Goal: Task Accomplishment & Management: Complete application form

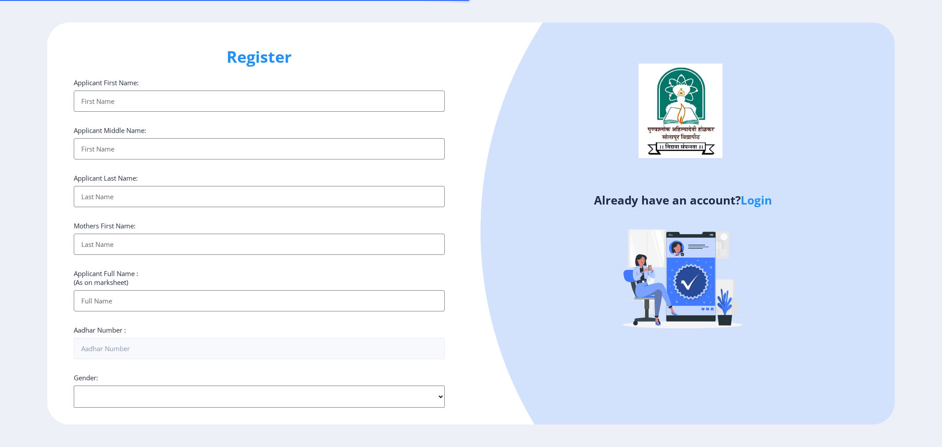
select select
click at [148, 94] on input "Applicant First Name:" at bounding box center [259, 101] width 371 height 21
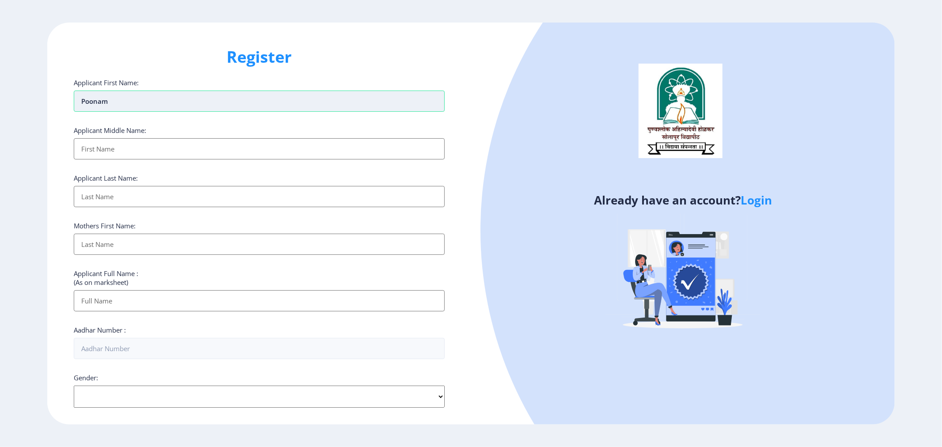
click at [148, 94] on input "Poonam" at bounding box center [259, 101] width 371 height 21
type input "Poonam"
type input "[PERSON_NAME]"
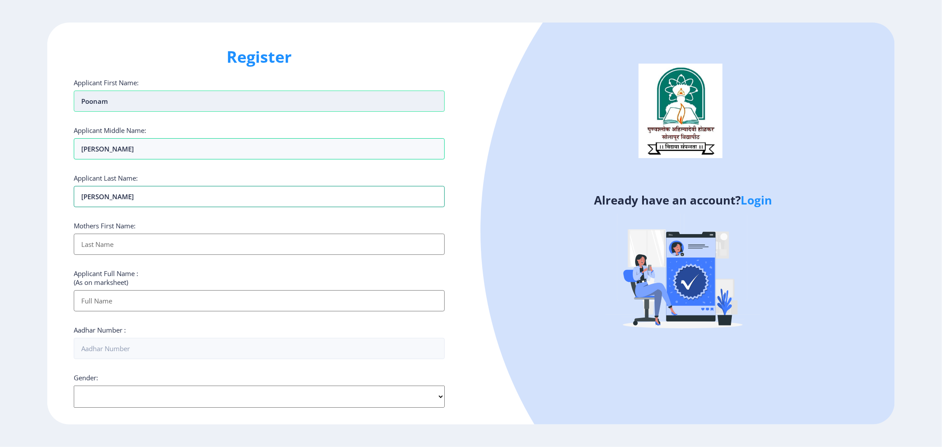
type input "[PERSON_NAME]"
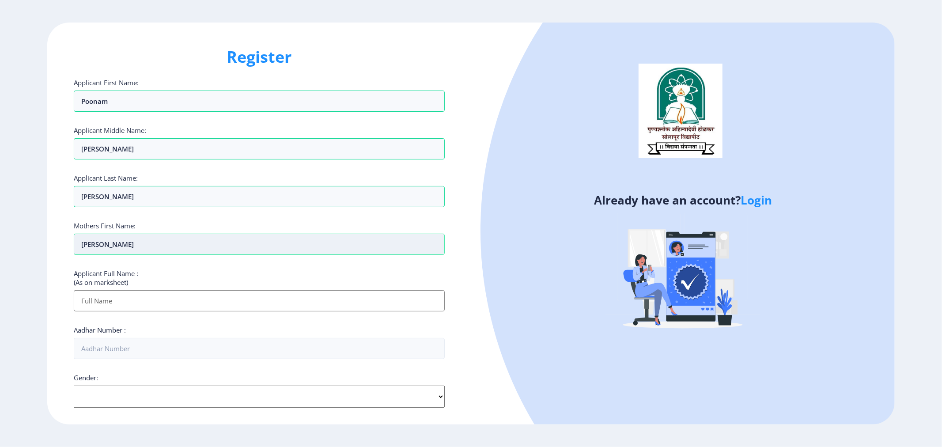
type input "[PERSON_NAME]"
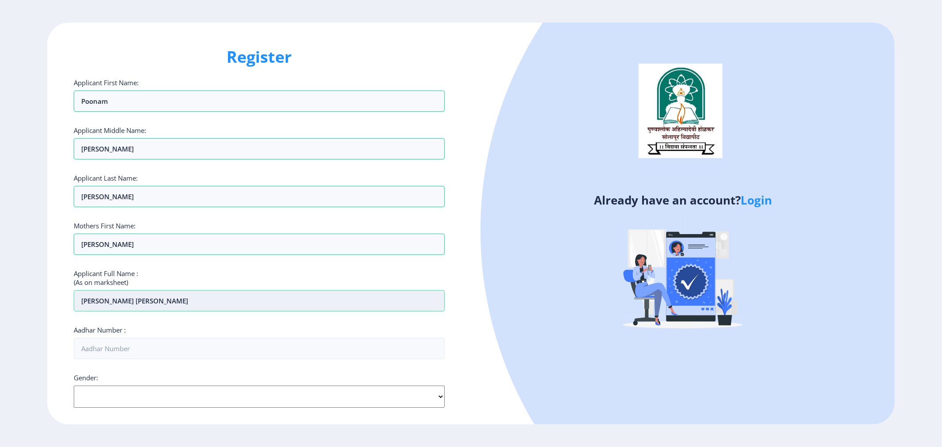
type input "[PERSON_NAME] [PERSON_NAME]"
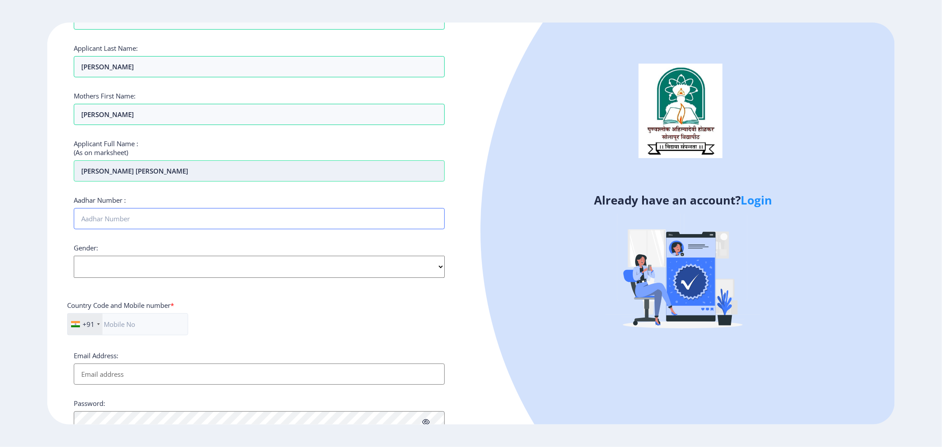
scroll to position [147, 0]
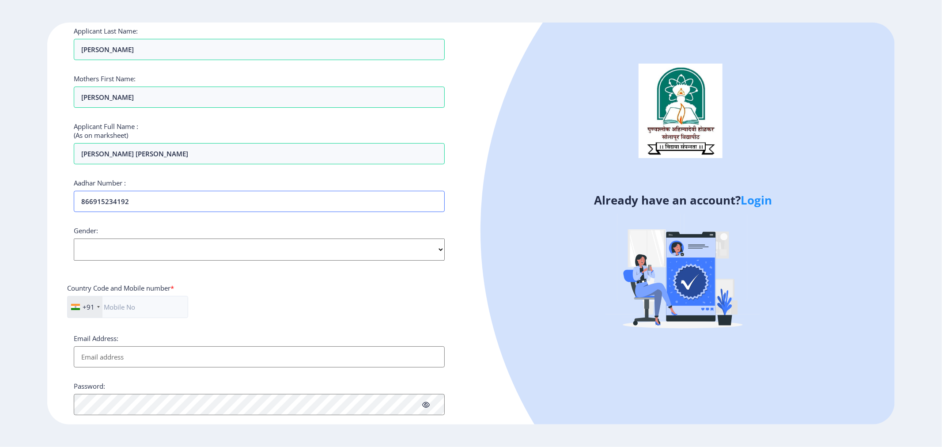
type input "866915234192"
click at [213, 250] on select "Select Gender [DEMOGRAPHIC_DATA] [DEMOGRAPHIC_DATA] Other" at bounding box center [259, 249] width 371 height 22
select select "[DEMOGRAPHIC_DATA]"
click at [74, 238] on select "Select Gender [DEMOGRAPHIC_DATA] [DEMOGRAPHIC_DATA] Other" at bounding box center [259, 249] width 371 height 22
click at [162, 302] on input "text" at bounding box center [127, 307] width 121 height 22
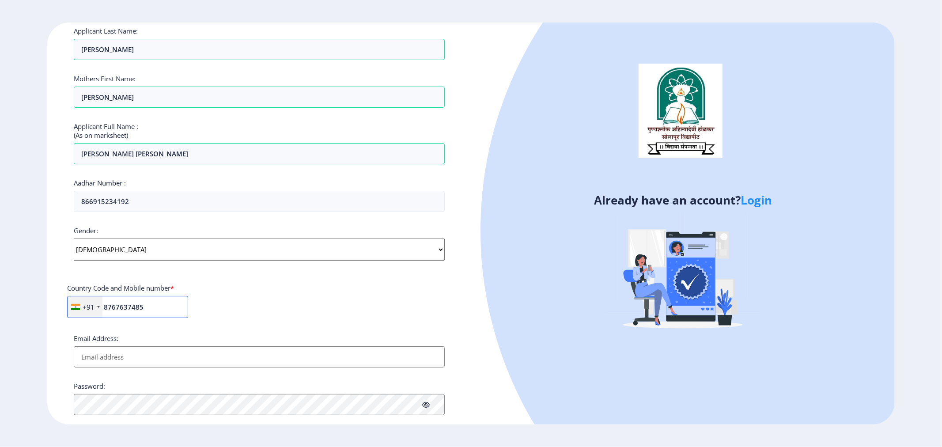
type input "8767637485"
click at [243, 322] on div "+91 [GEOGRAPHIC_DATA] ([GEOGRAPHIC_DATA]) +91 [GEOGRAPHIC_DATA] (‫[GEOGRAPHIC_D…" at bounding box center [259, 310] width 384 height 29
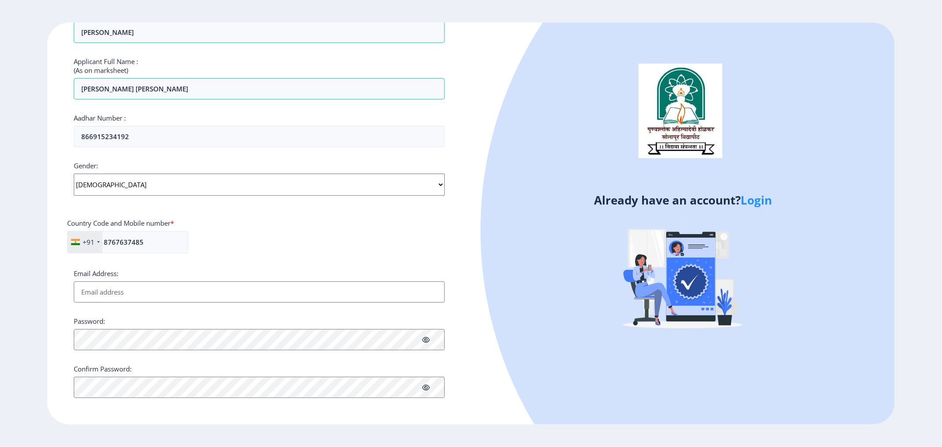
scroll to position [213, 0]
click at [216, 293] on input "Email Address:" at bounding box center [259, 291] width 371 height 21
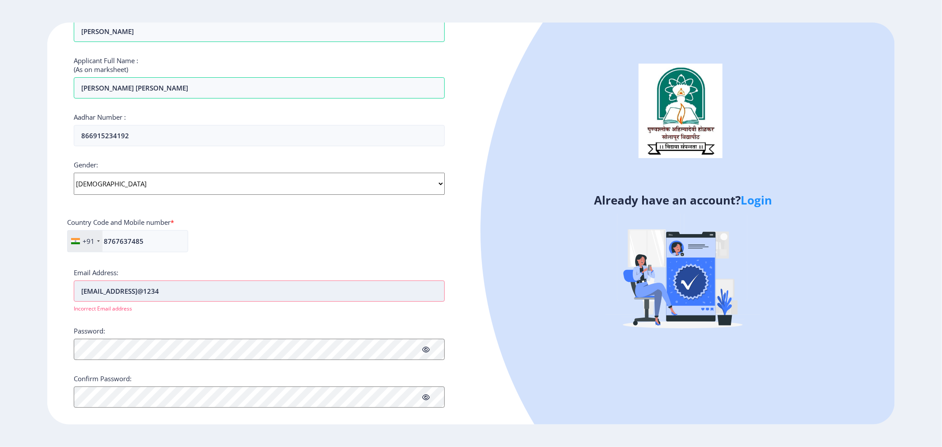
click at [242, 288] on input "[EMAIL_ADDRESS]@1234" at bounding box center [259, 290] width 371 height 21
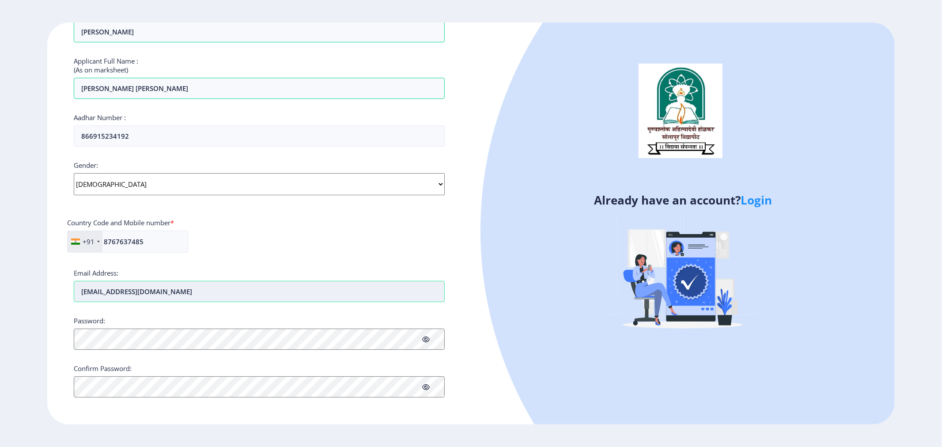
type input "[EMAIL_ADDRESS][DOMAIN_NAME]"
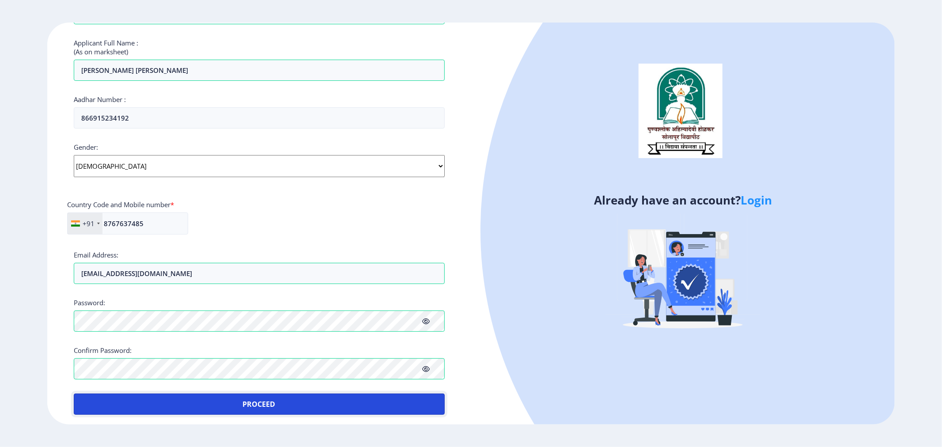
scroll to position [234, 0]
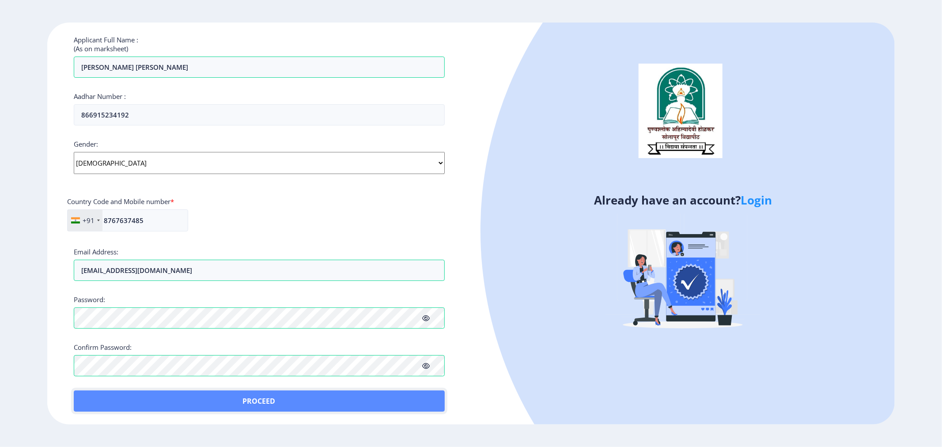
click at [259, 399] on button "Proceed" at bounding box center [259, 400] width 371 height 21
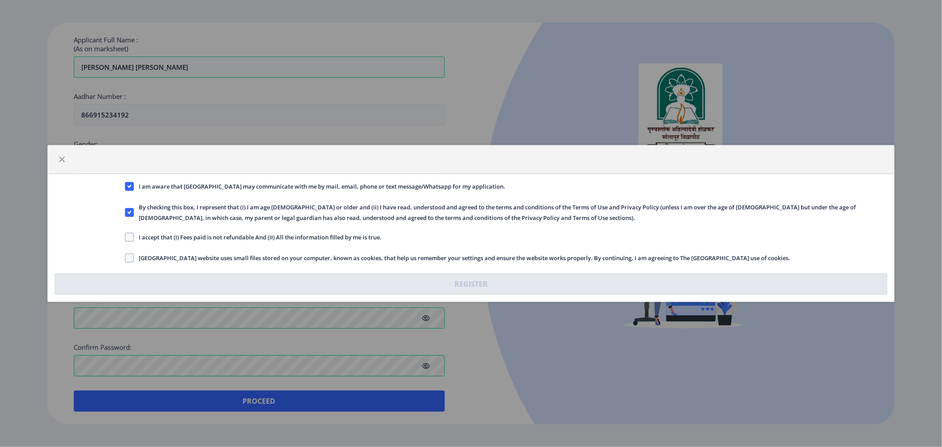
click at [125, 238] on div "I accept that (I) Fees paid is not refundable And (II) All the information fill…" at bounding box center [505, 238] width 775 height 12
click at [128, 238] on span at bounding box center [129, 237] width 9 height 9
click at [125, 238] on input "I accept that (I) Fees paid is not refundable And (II) All the information fill…" at bounding box center [125, 237] width 0 height 0
checkbox input "true"
click at [133, 259] on span at bounding box center [129, 257] width 9 height 9
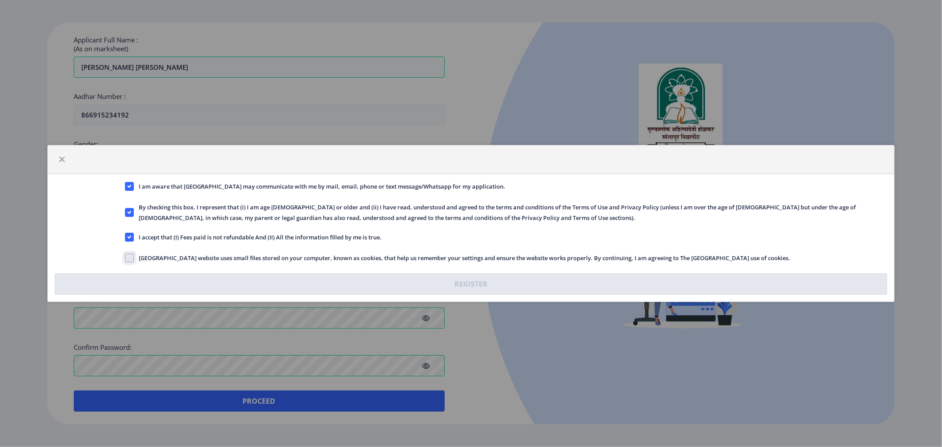
click at [125, 258] on input "[GEOGRAPHIC_DATA] website uses small files stored on your computer, known as co…" at bounding box center [125, 258] width 0 height 0
checkbox input "true"
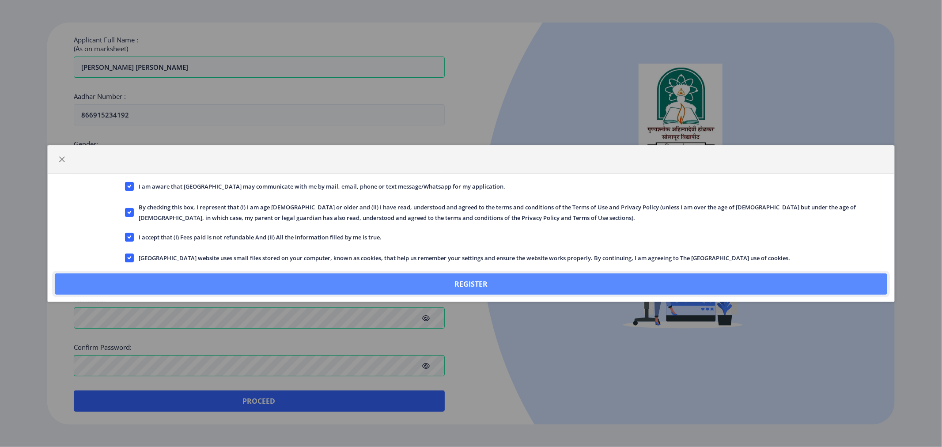
click at [471, 283] on button "Register" at bounding box center [471, 283] width 833 height 21
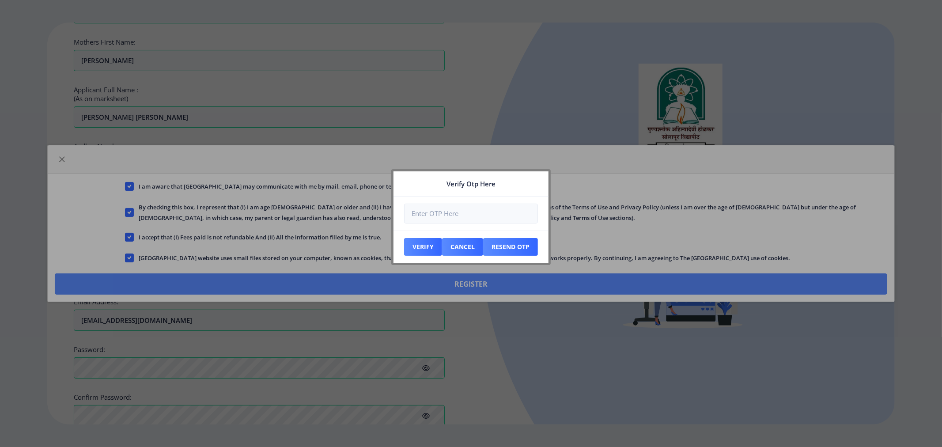
scroll to position [284, 0]
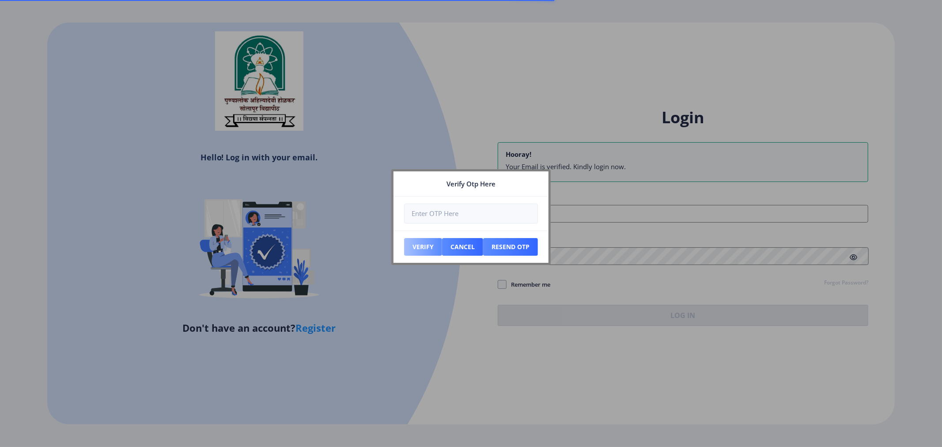
type input "[EMAIL_ADDRESS][DOMAIN_NAME]"
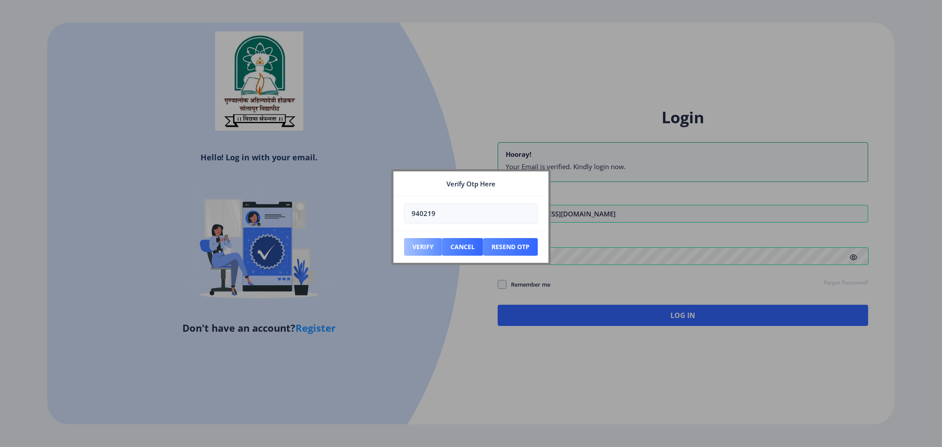
type input "940219"
click at [413, 249] on button "Verify" at bounding box center [423, 247] width 38 height 18
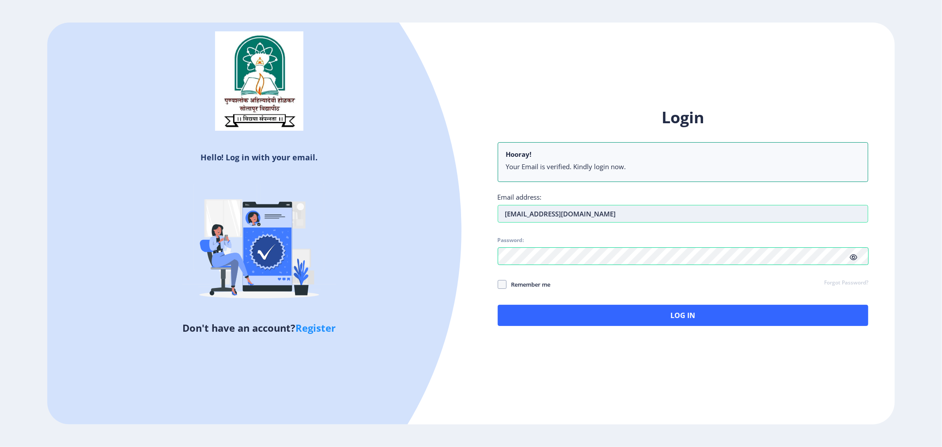
click at [598, 214] on input "[EMAIL_ADDRESS][DOMAIN_NAME]" at bounding box center [683, 214] width 371 height 18
click at [598, 215] on input "[EMAIL_ADDRESS][DOMAIN_NAME]" at bounding box center [683, 214] width 371 height 18
click at [598, 215] on input "Email address:" at bounding box center [683, 214] width 371 height 18
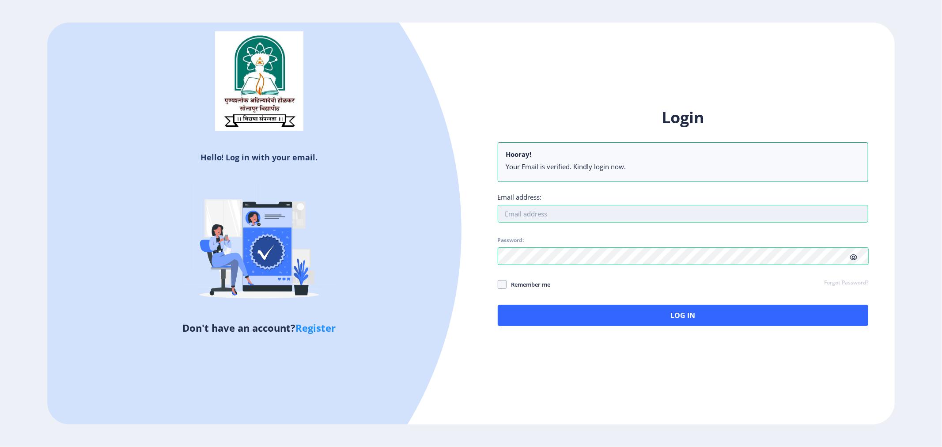
type input "[EMAIL_ADDRESS][DOMAIN_NAME]"
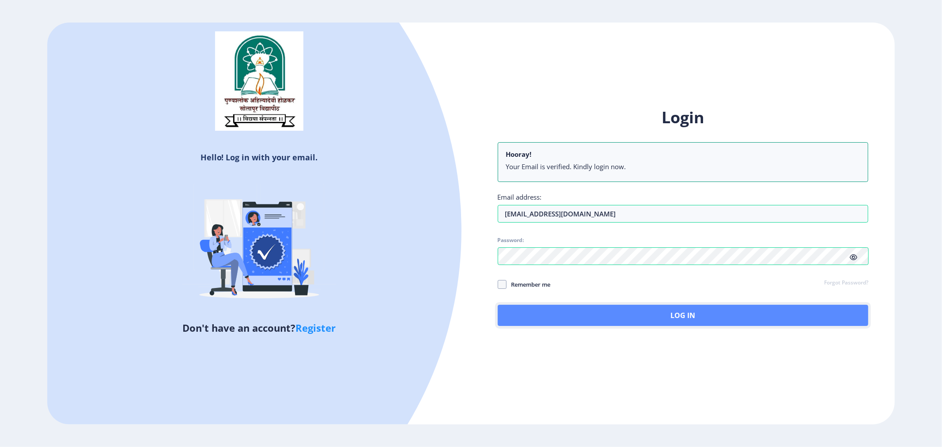
click at [577, 323] on button "Log In" at bounding box center [683, 315] width 371 height 21
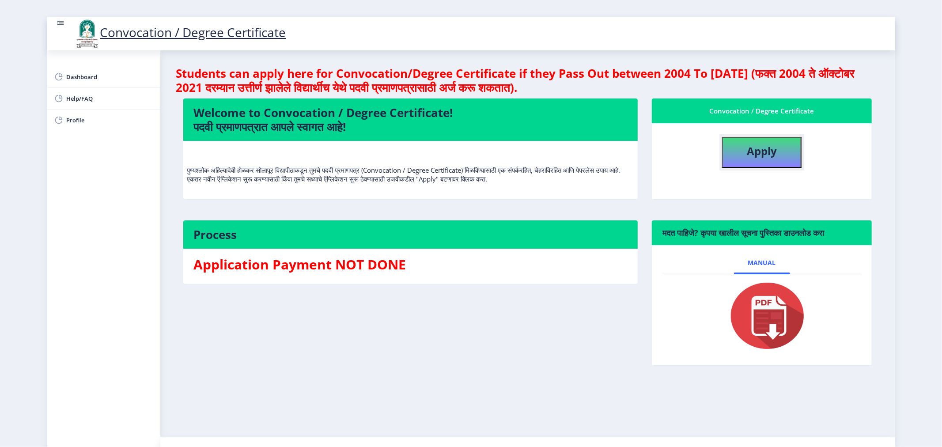
click at [736, 148] on button "Apply" at bounding box center [761, 152] width 79 height 31
select select
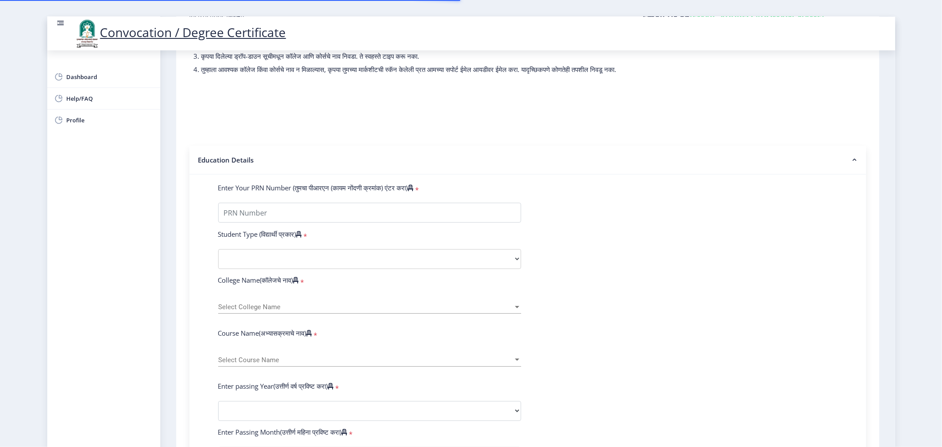
scroll to position [98, 0]
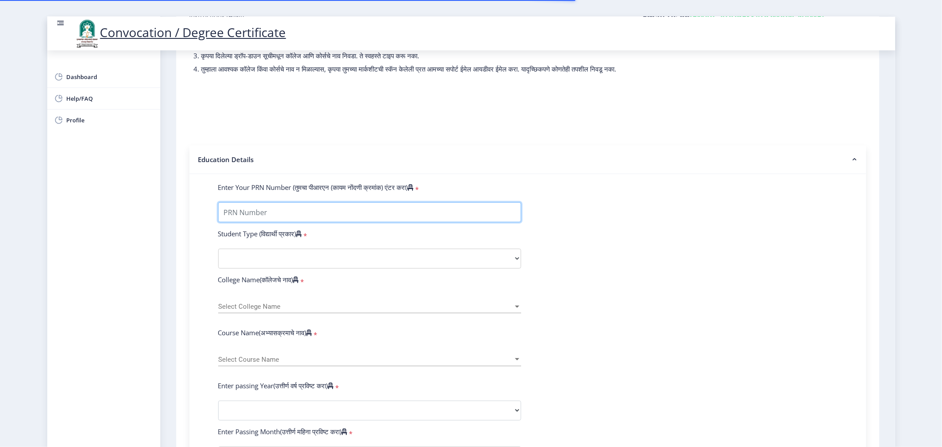
click at [233, 216] on input "Enter Your PRN Number (तुमचा पीआरएन (कायम नोंदणी क्रमांक) एंटर करा)" at bounding box center [369, 212] width 303 height 20
type input "2018032500206491"
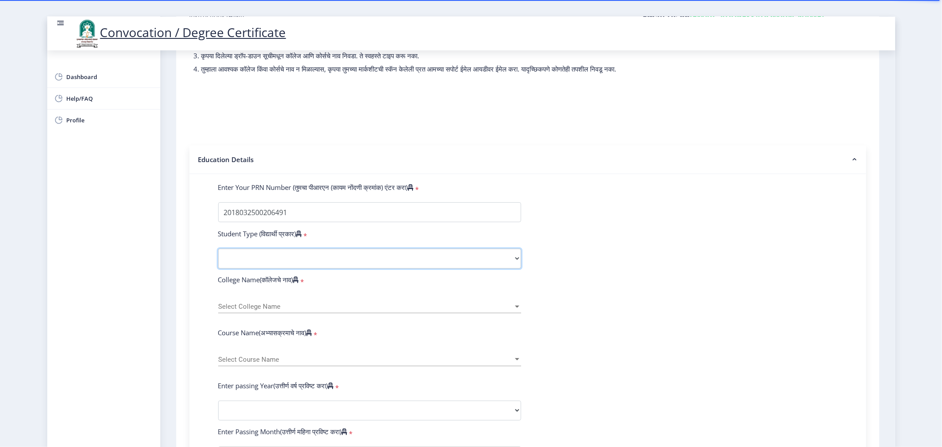
click at [230, 268] on select "Select Student Type Regular External" at bounding box center [369, 259] width 303 height 20
select select "Regular"
click at [218, 257] on select "Select Student Type Regular External" at bounding box center [369, 259] width 303 height 20
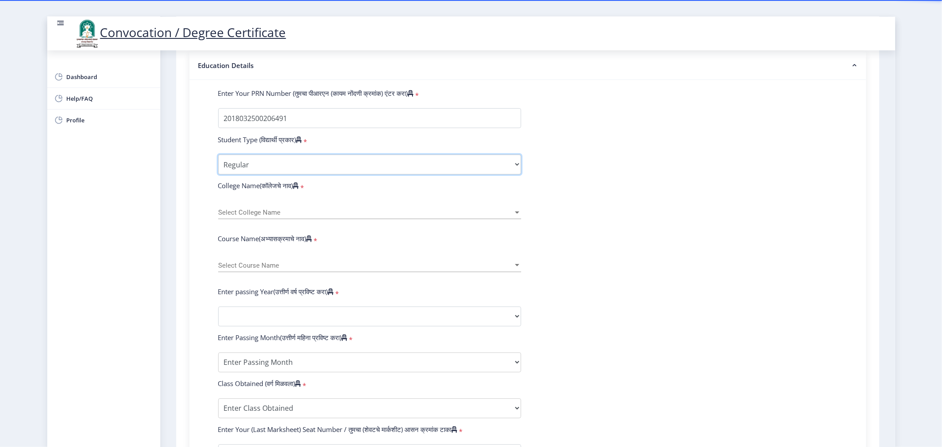
scroll to position [196, 0]
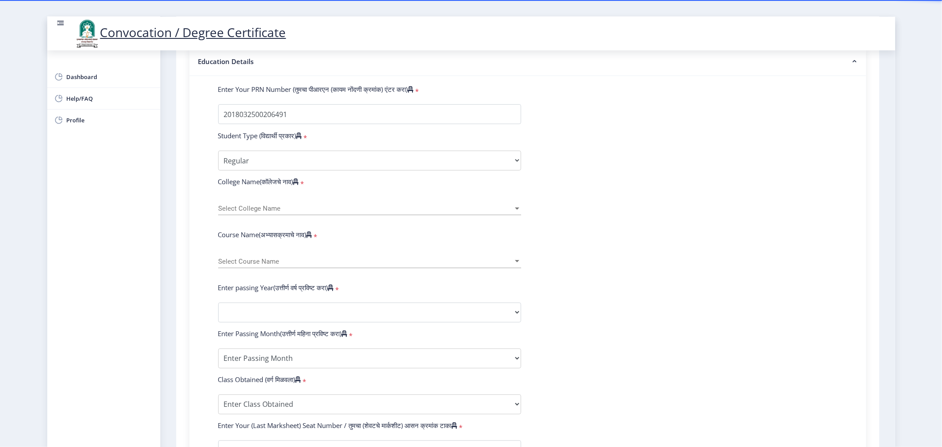
click at [258, 212] on span "Select College Name" at bounding box center [365, 209] width 295 height 8
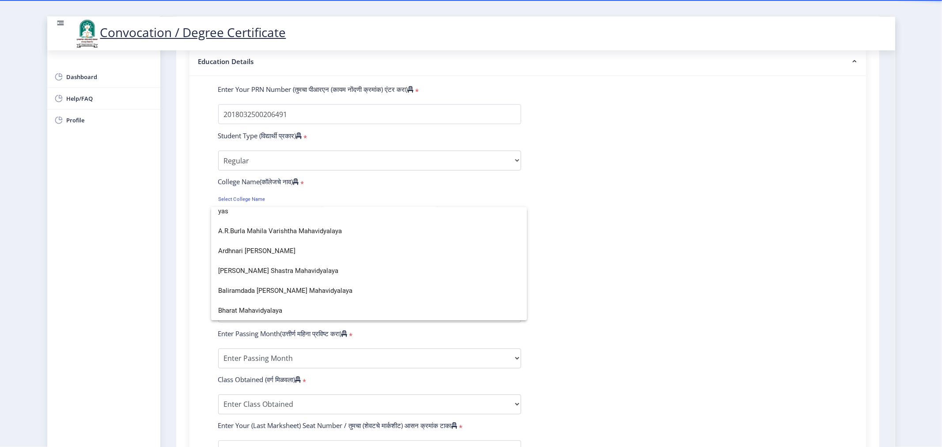
scroll to position [0, 0]
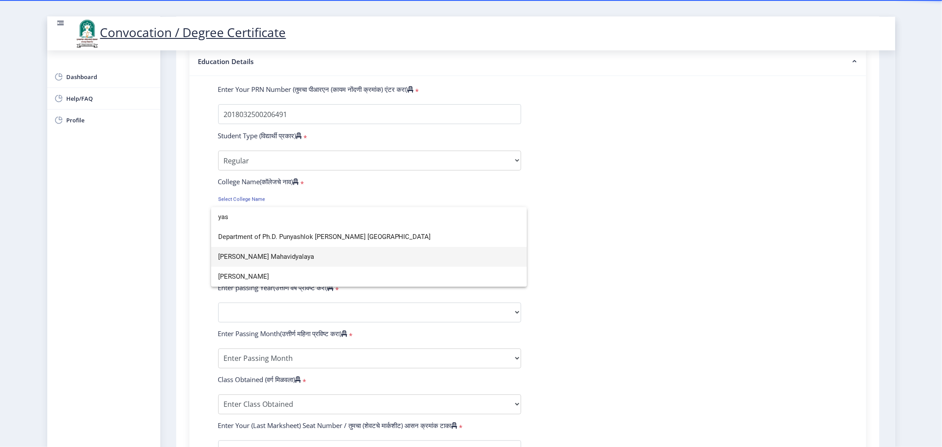
type input "yas"
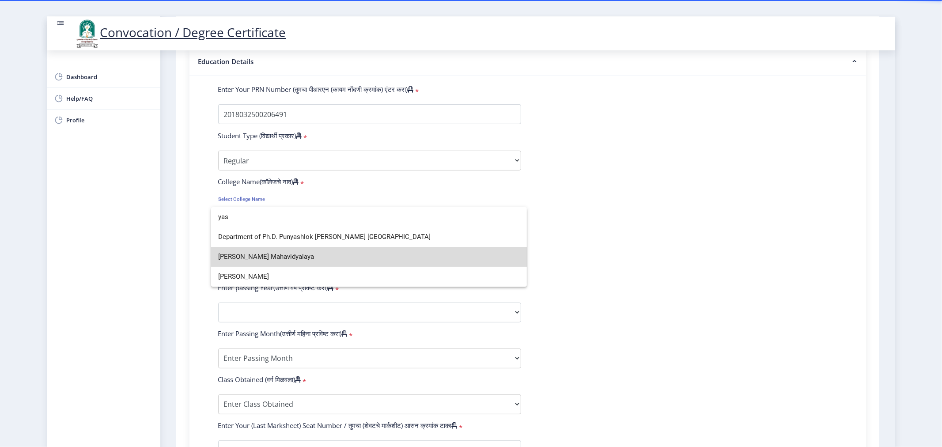
click at [287, 259] on span "[PERSON_NAME] Mahavidyalaya" at bounding box center [369, 257] width 302 height 20
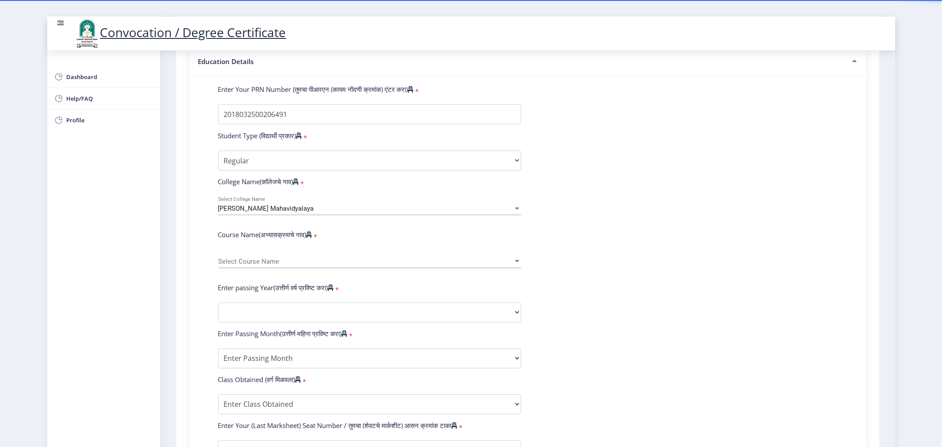
click at [279, 268] on div "Select Course Name Select Course Name" at bounding box center [369, 258] width 303 height 19
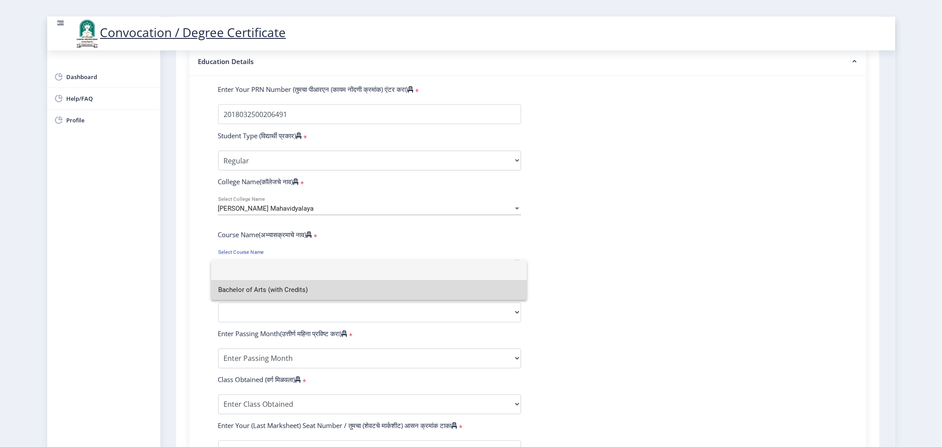
click at [275, 292] on span "Bachelor of Arts (with Credits)" at bounding box center [369, 290] width 302 height 20
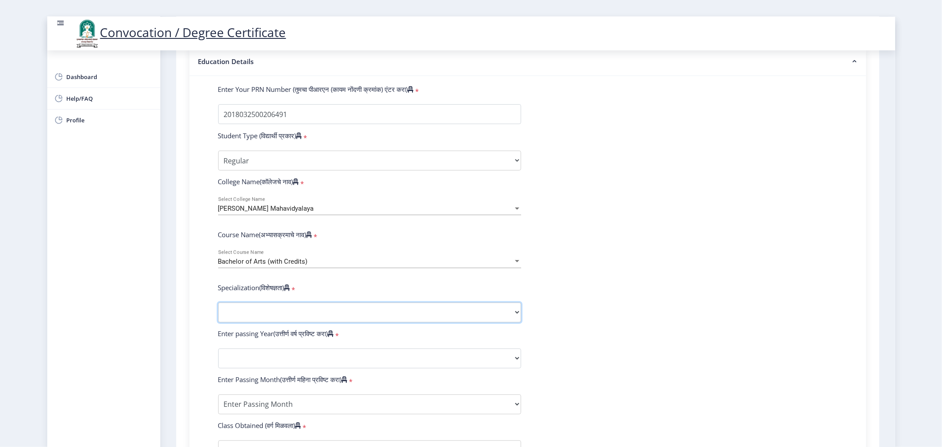
click at [269, 322] on select "Specialization English Geography Hindi Marathi Music Sanskrit Urdu Ancient Indi…" at bounding box center [369, 312] width 303 height 20
select select "Hindi"
click at [218, 311] on select "Specialization English Geography Hindi Marathi Music Sanskrit Urdu Ancient Indi…" at bounding box center [369, 312] width 303 height 20
click at [216, 311] on div "Specialization English Geography Hindi Marathi Music Sanskrit Urdu Ancient Indi…" at bounding box center [369, 312] width 316 height 20
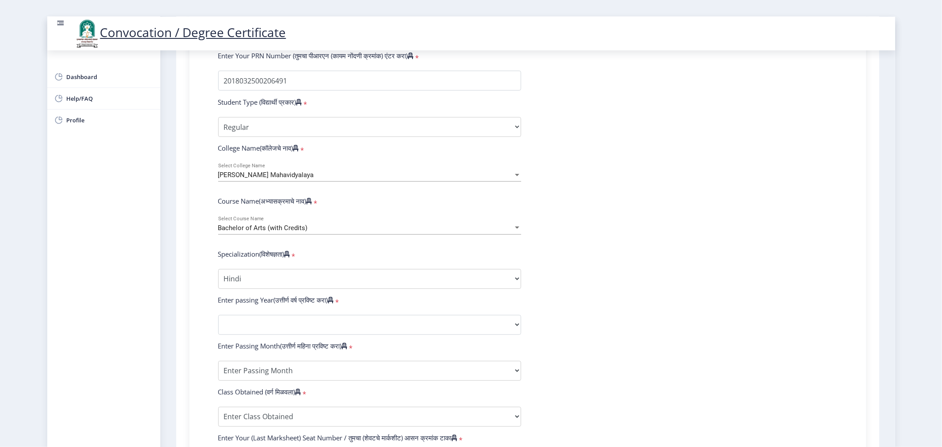
scroll to position [294, 0]
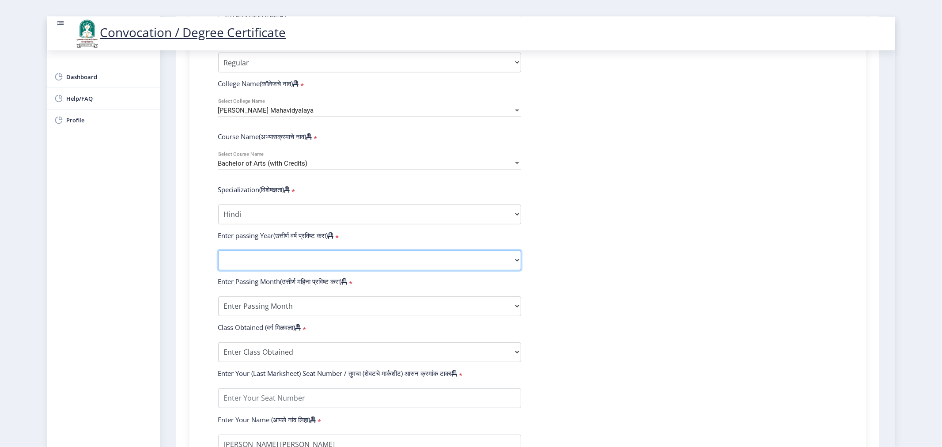
click at [263, 263] on select "2025 2024 2023 2022 2021 2020 2019 2018 2017 2016 2015 2014 2013 2012 2011 2010…" at bounding box center [369, 260] width 303 height 20
select select "2022"
click at [218, 258] on select "2025 2024 2023 2022 2021 2020 2019 2018 2017 2016 2015 2014 2013 2012 2011 2010…" at bounding box center [369, 260] width 303 height 20
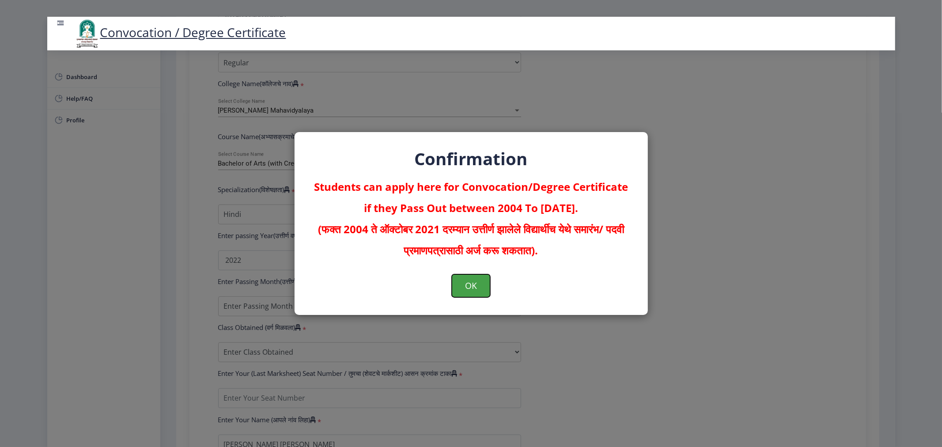
click at [474, 284] on button "OK" at bounding box center [471, 285] width 38 height 23
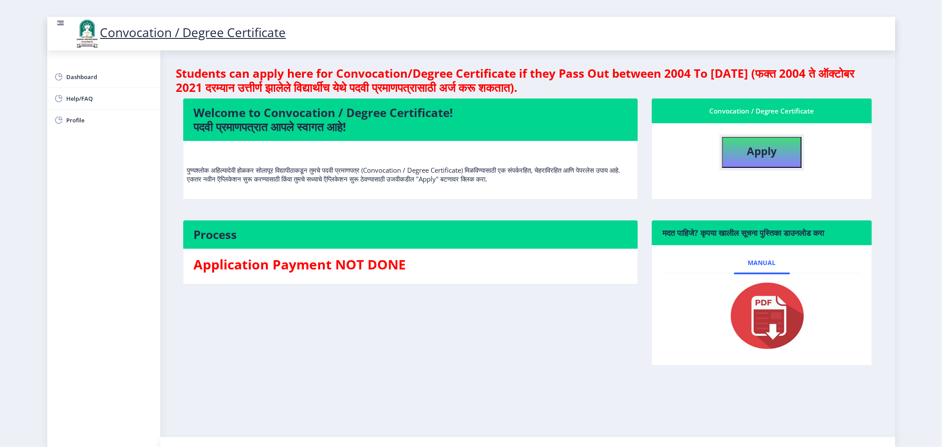
click at [751, 165] on button "Apply" at bounding box center [761, 152] width 79 height 31
select select
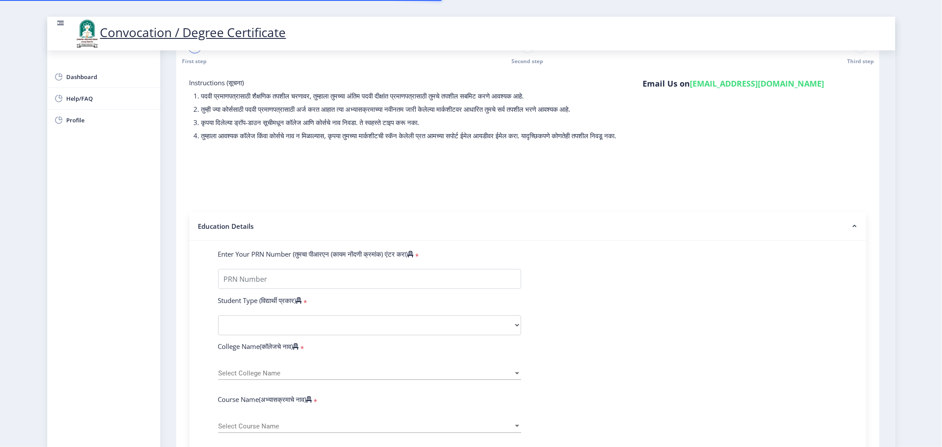
scroll to position [49, 0]
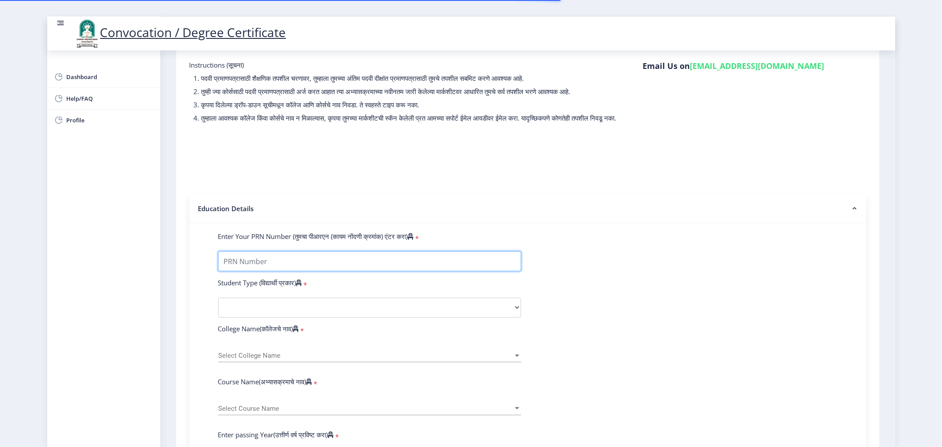
click at [301, 269] on input "Enter Your PRN Number (तुमचा पीआरएन (कायम नोंदणी क्रमांक) एंटर करा)" at bounding box center [369, 261] width 303 height 20
type input "2018032500206491"
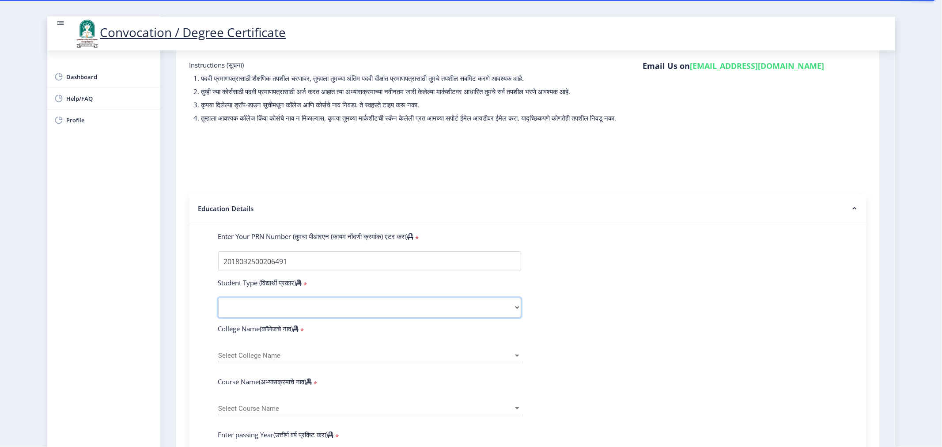
click at [281, 314] on select "Select Student Type Regular External" at bounding box center [369, 308] width 303 height 20
select select "Regular"
click at [218, 306] on select "Select Student Type Regular External" at bounding box center [369, 308] width 303 height 20
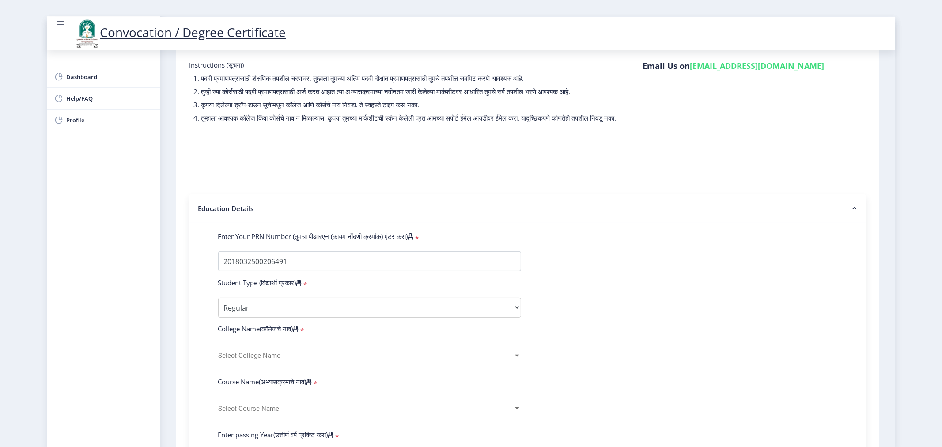
click at [285, 359] on span "Select College Name" at bounding box center [365, 356] width 295 height 8
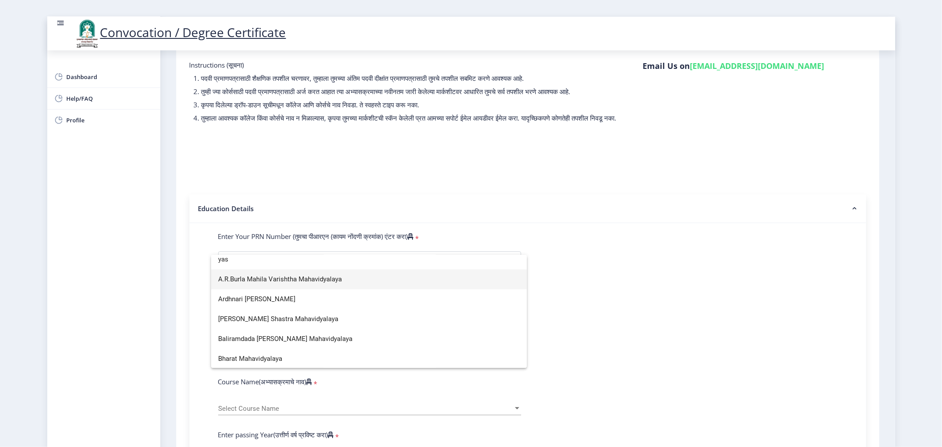
scroll to position [0, 0]
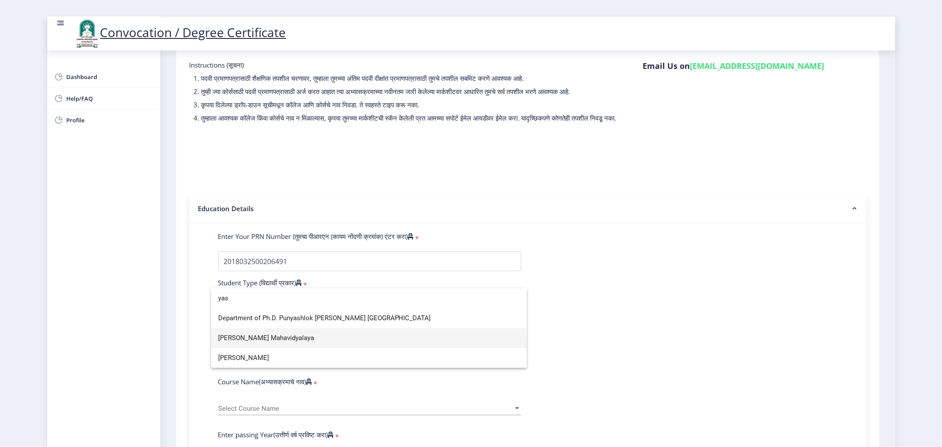
type input "yas"
click at [291, 339] on span "[PERSON_NAME] Mahavidyalaya" at bounding box center [369, 338] width 302 height 20
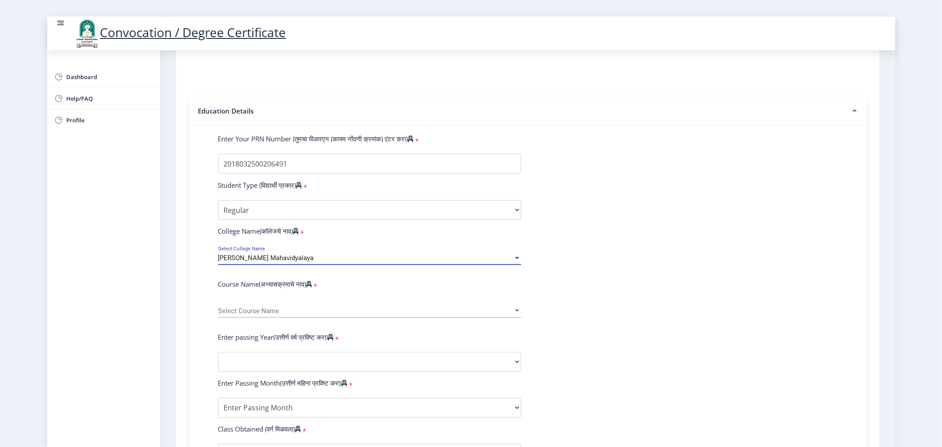
scroll to position [147, 0]
click at [277, 314] on span "Select Course Name" at bounding box center [365, 311] width 295 height 8
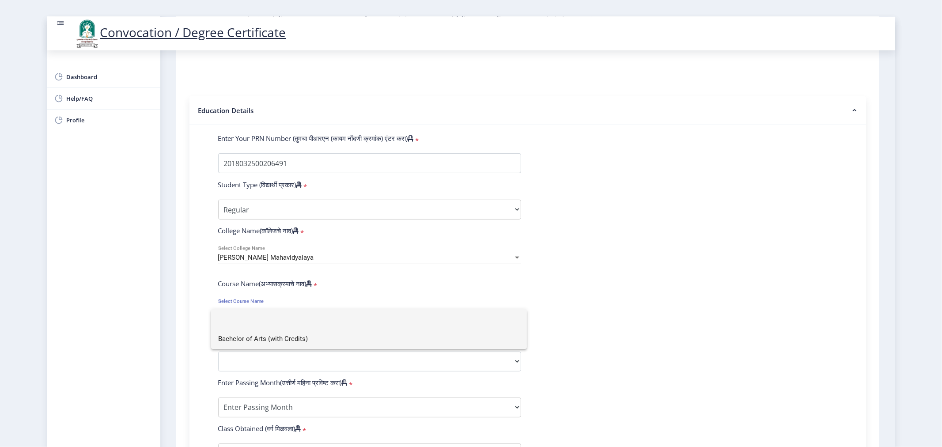
click at [264, 341] on span "Bachelor of Arts (with Credits)" at bounding box center [369, 339] width 302 height 20
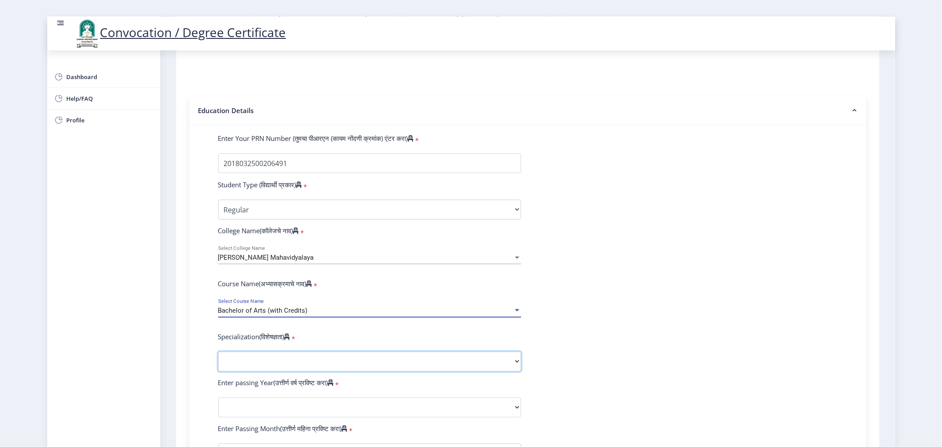
click at [258, 370] on select "Specialization English Geography Hindi Marathi Music Sanskrit Urdu Ancient Indi…" at bounding box center [369, 361] width 303 height 20
select select "Hindi"
click at [218, 360] on select "Specialization English Geography Hindi Marathi Music Sanskrit Urdu Ancient Indi…" at bounding box center [369, 361] width 303 height 20
click at [205, 301] on div "Enter Your PRN Number (तुमचा पीआरएन (कायम नोंदणी क्रमांक) एंटर करा) * Student T…" at bounding box center [527, 391] width 645 height 514
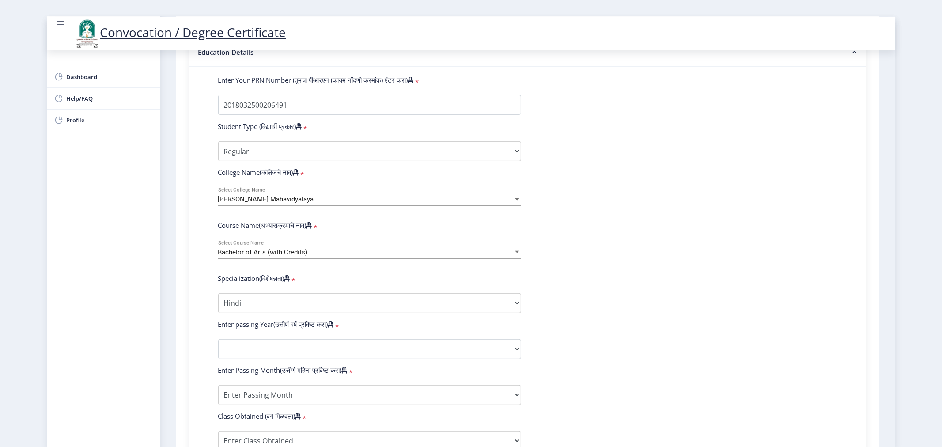
scroll to position [245, 0]
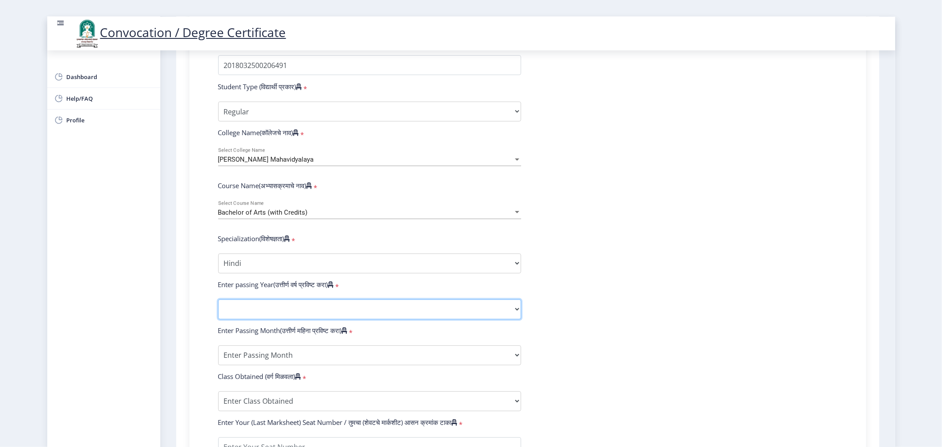
click at [249, 316] on select "2025 2024 2023 2022 2021 2020 2019 2018 2017 2016 2015 2014 2013 2012 2011 2010…" at bounding box center [369, 309] width 303 height 20
select select "2021"
click at [218, 308] on select "2025 2024 2023 2022 2021 2020 2019 2018 2017 2016 2015 2014 2013 2012 2011 2010…" at bounding box center [369, 309] width 303 height 20
click at [274, 365] on select "Enter Passing Month March April May October November December" at bounding box center [369, 355] width 303 height 20
click at [213, 365] on div "Enter Passing Month March April May October November December" at bounding box center [369, 355] width 316 height 20
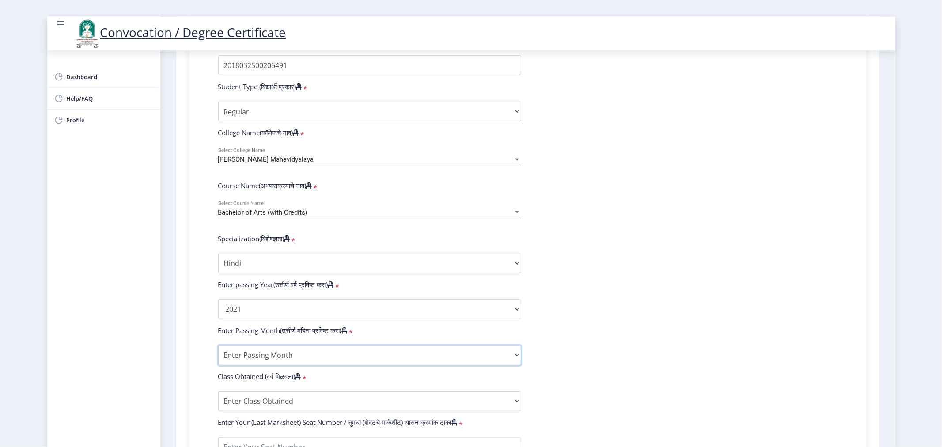
click at [248, 365] on select "Enter Passing Month March April May October November December" at bounding box center [369, 355] width 303 height 20
select select "March"
click at [218, 354] on select "Enter Passing Month March April May October November December" at bounding box center [369, 355] width 303 height 20
click at [208, 332] on div "Enter Your PRN Number (तुमचा पीआरएन (कायम नोंदणी क्रमांक) एंटर करा) * Student T…" at bounding box center [527, 293] width 645 height 514
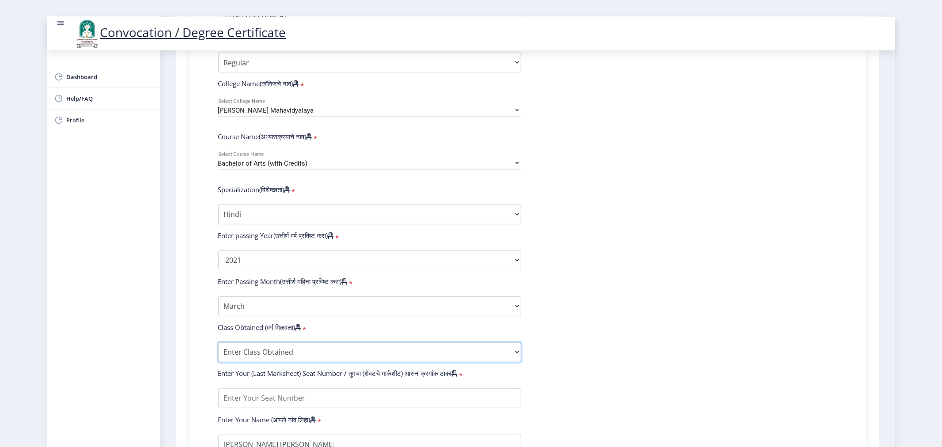
click at [237, 362] on select "Enter Class Obtained FIRST CLASS WITH DISTINCTION FIRST CLASS HIGHER SECOND CLA…" at bounding box center [369, 352] width 303 height 20
select select "Grade A+"
click at [218, 350] on select "Enter Class Obtained FIRST CLASS WITH DISTINCTION FIRST CLASS HIGHER SECOND CLA…" at bounding box center [369, 352] width 303 height 20
click at [187, 342] on div "Instructions (सूचना) 1. पदवी प्रमाणपत्रासाठी शैक्षणिक तपशील चरणावर, तुम्हाला तु…" at bounding box center [528, 192] width 694 height 771
click at [276, 316] on select "Enter Passing Month March April May October November December" at bounding box center [369, 306] width 303 height 20
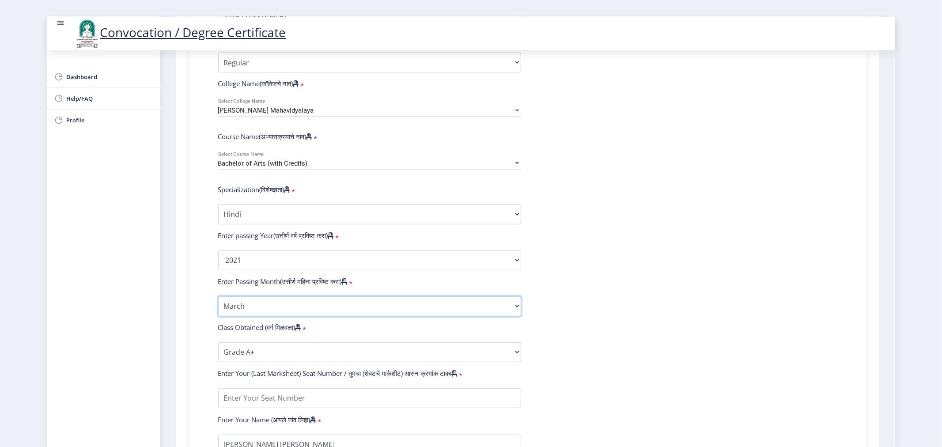
click at [218, 304] on select "Enter Passing Month March April May October November December" at bounding box center [369, 306] width 303 height 20
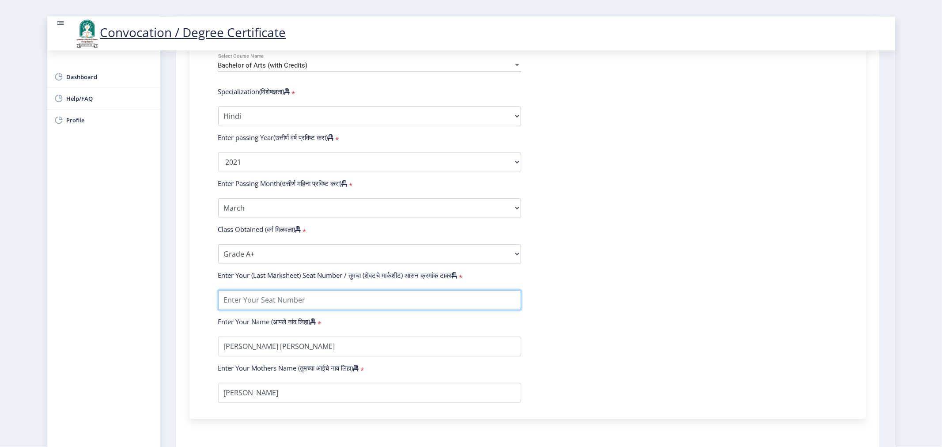
click at [267, 306] on input "textarea" at bounding box center [369, 300] width 303 height 20
type input "182049"
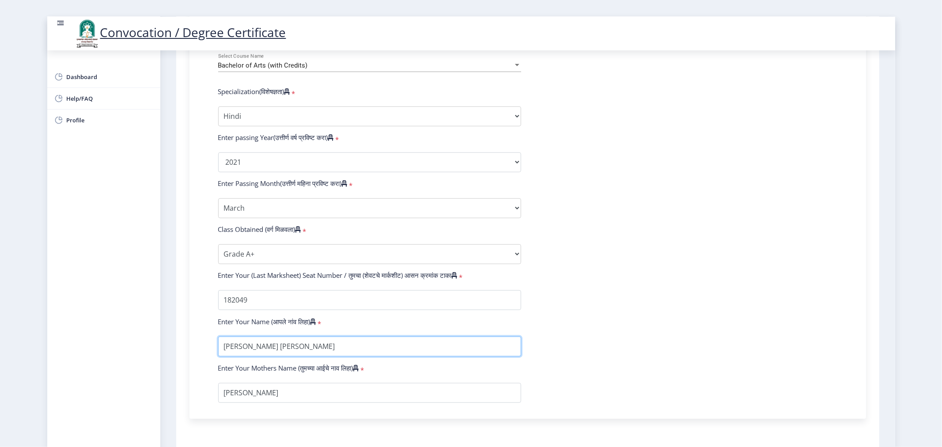
click at [276, 355] on input "textarea" at bounding box center [369, 346] width 303 height 20
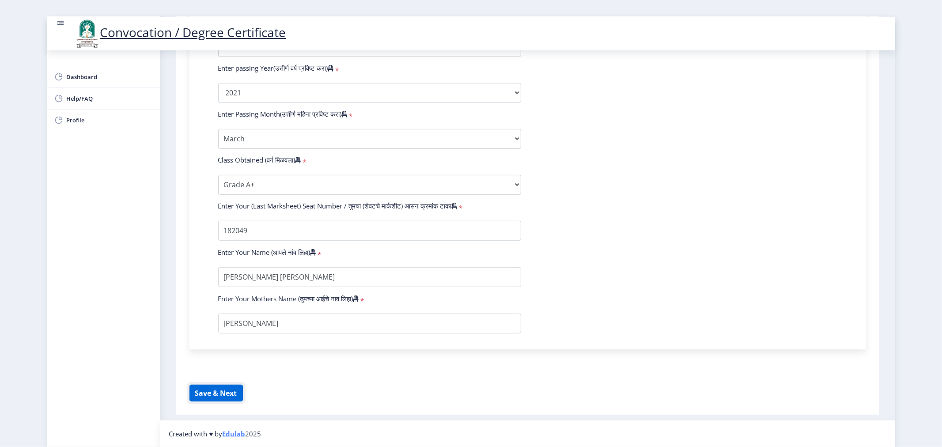
click at [214, 390] on button "Save & Next" at bounding box center [215, 393] width 53 height 17
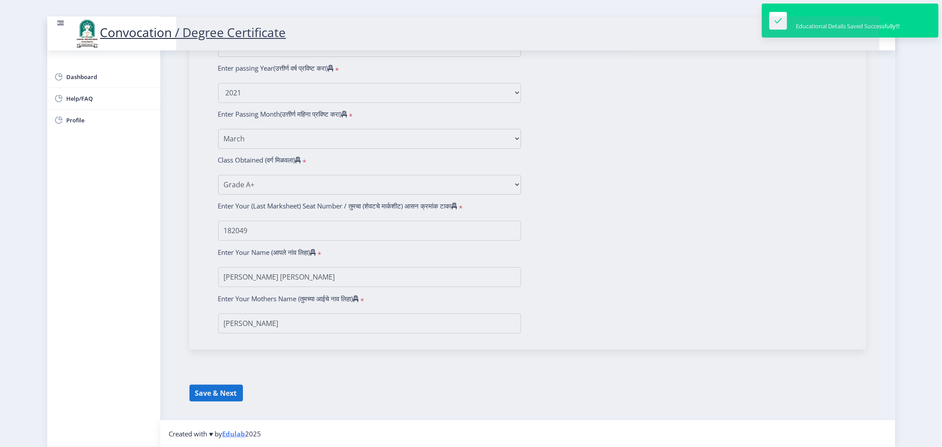
select select
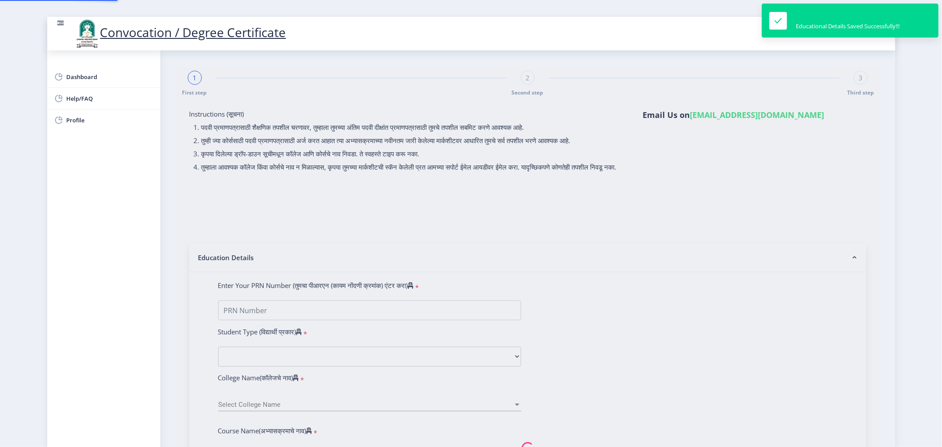
type input "2018032500206491"
select select "Regular"
select select "2021"
select select "March"
select select "Grade A+"
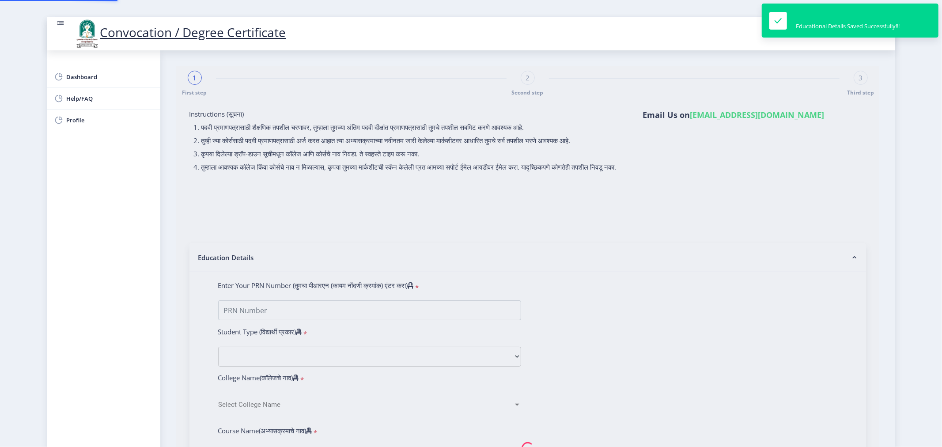
type input "182049"
select select "Hindi"
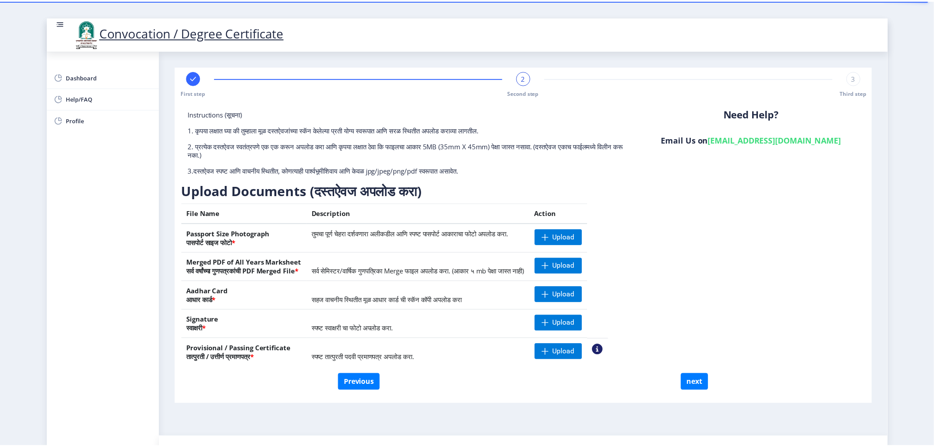
scroll to position [16, 0]
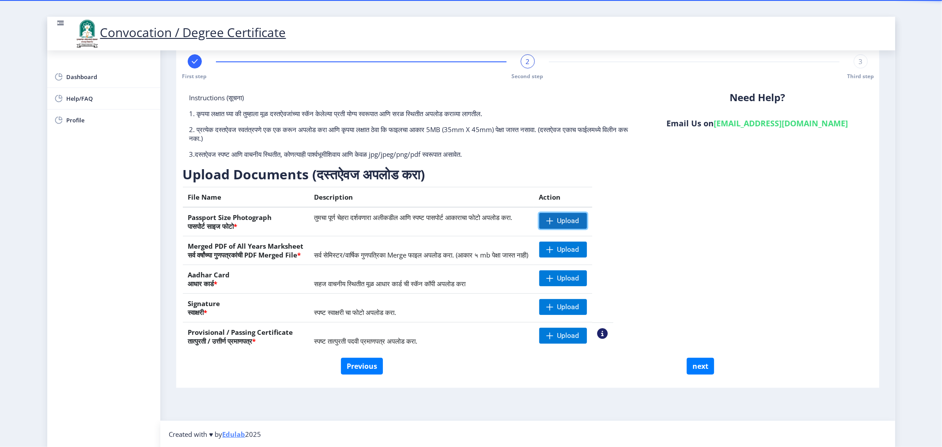
click at [579, 218] on span "Upload" at bounding box center [568, 220] width 22 height 9
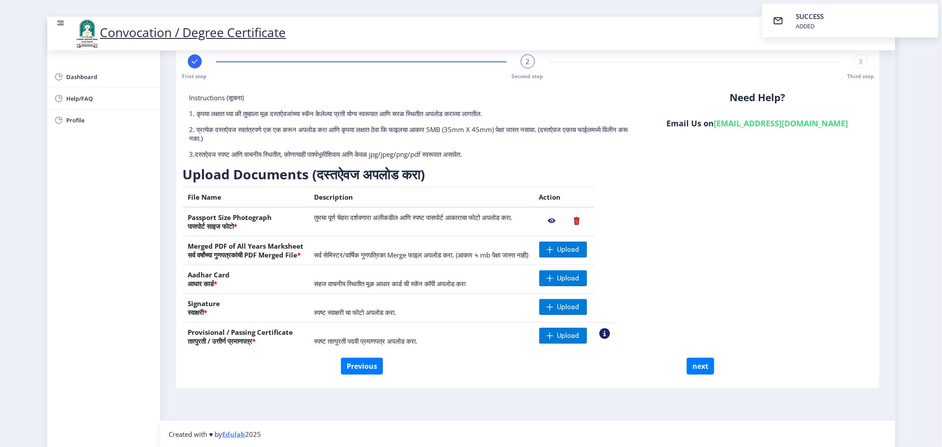
click at [565, 216] on nb-action at bounding box center [552, 221] width 26 height 16
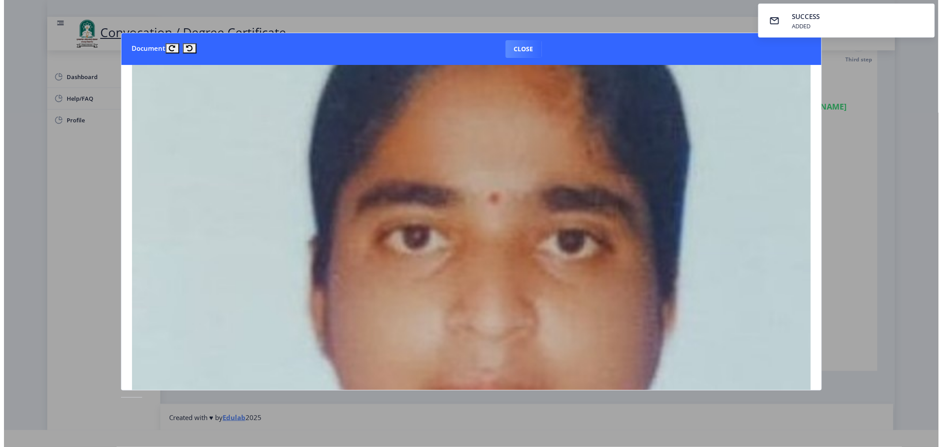
scroll to position [392, 0]
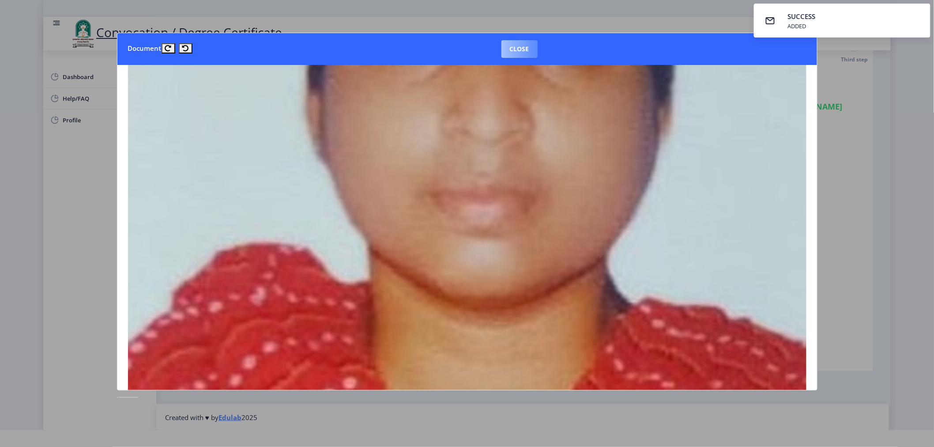
click at [522, 54] on button "Close" at bounding box center [520, 49] width 36 height 18
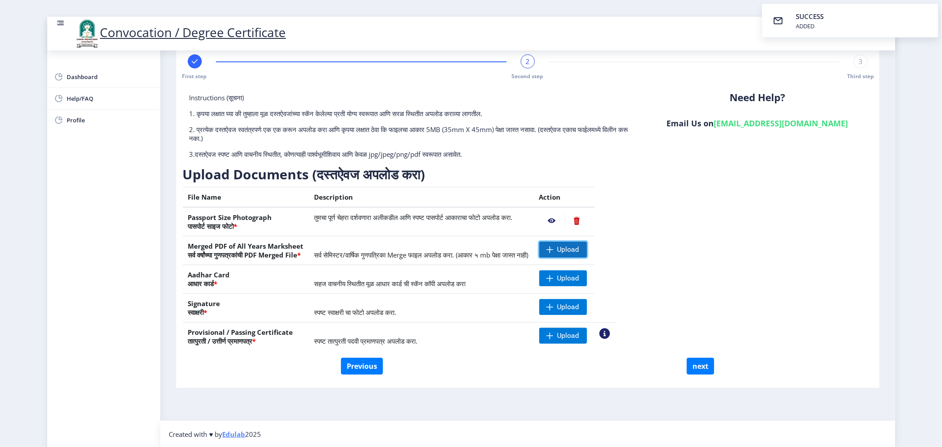
click at [579, 249] on span "Upload" at bounding box center [568, 249] width 22 height 9
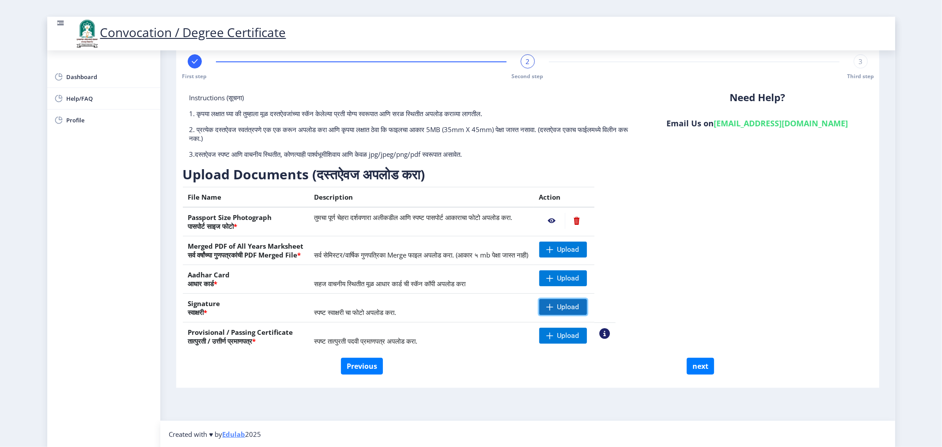
click at [579, 307] on span "Upload" at bounding box center [568, 306] width 22 height 9
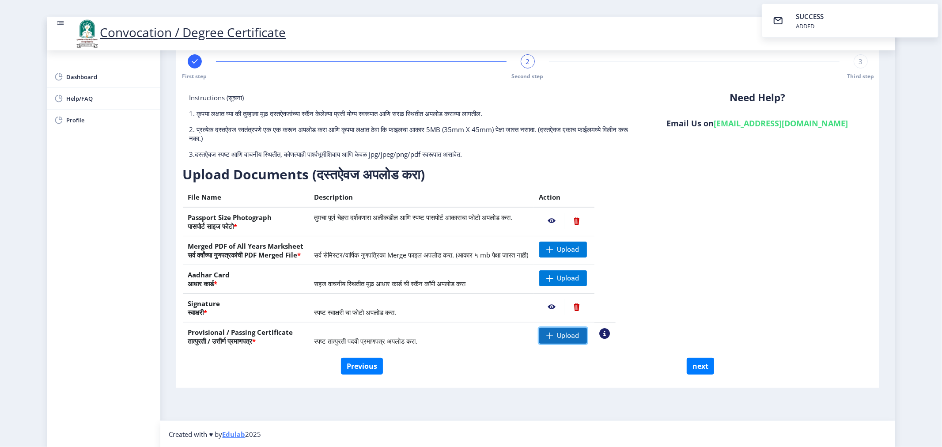
click at [579, 332] on span "Upload" at bounding box center [568, 335] width 22 height 9
click at [722, 220] on div "Instructions (सूचना) 1. कृपया लक्षात घ्या की तुम्हाला मूळ दस्तऐवजांच्या स्कॅन क…" at bounding box center [528, 225] width 690 height 264
click at [579, 336] on span "Upload" at bounding box center [568, 335] width 22 height 9
click at [565, 334] on nb-action at bounding box center [552, 336] width 26 height 16
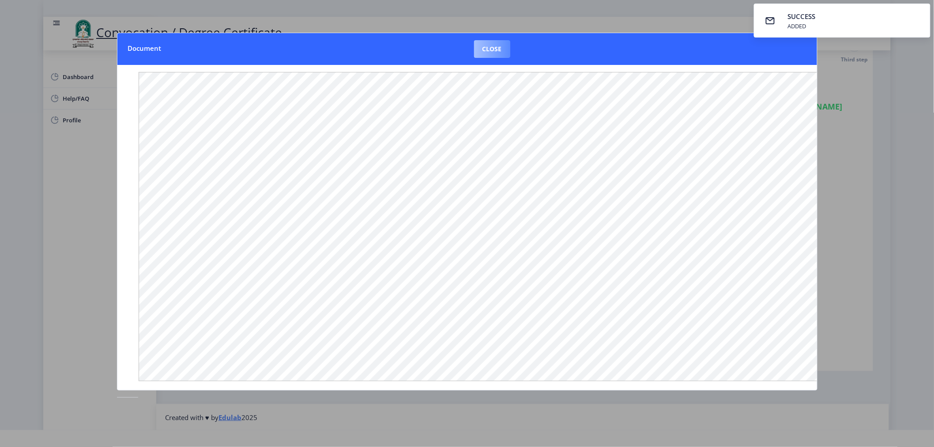
click at [491, 47] on button "Close" at bounding box center [492, 49] width 36 height 18
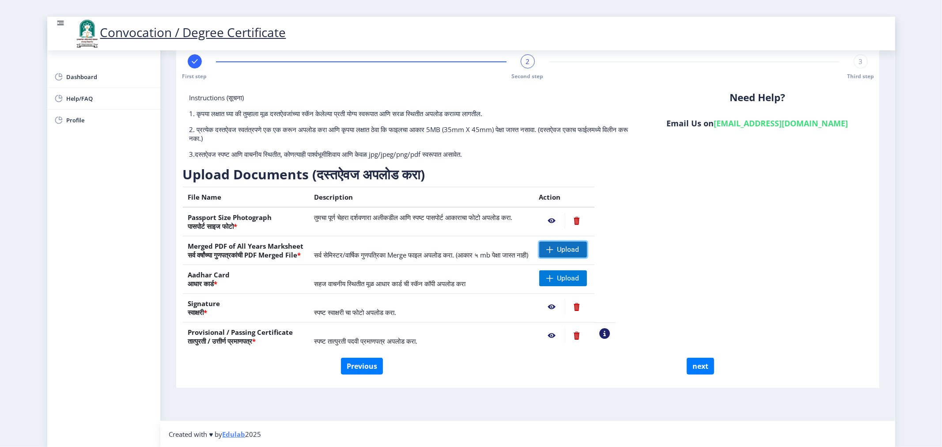
click at [579, 249] on span "Upload" at bounding box center [568, 249] width 22 height 9
drag, startPoint x: 774, startPoint y: 263, endPoint x: 770, endPoint y: 249, distance: 15.2
click at [774, 264] on div "Instructions (सूचना) 1. कृपया लक्षात घ्या की तुम्हाला मूळ दस्तऐवजांच्या स्कॅन क…" at bounding box center [528, 225] width 690 height 264
click at [587, 283] on span "Upload" at bounding box center [563, 278] width 48 height 16
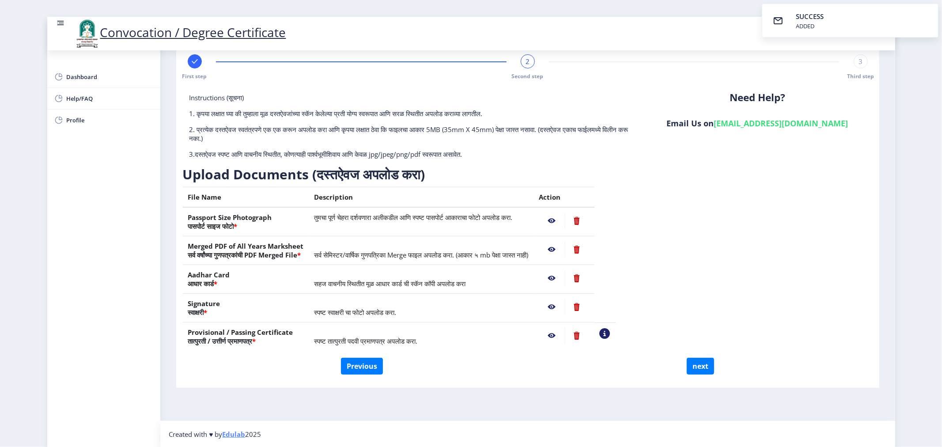
click at [565, 277] on nb-action at bounding box center [552, 278] width 26 height 16
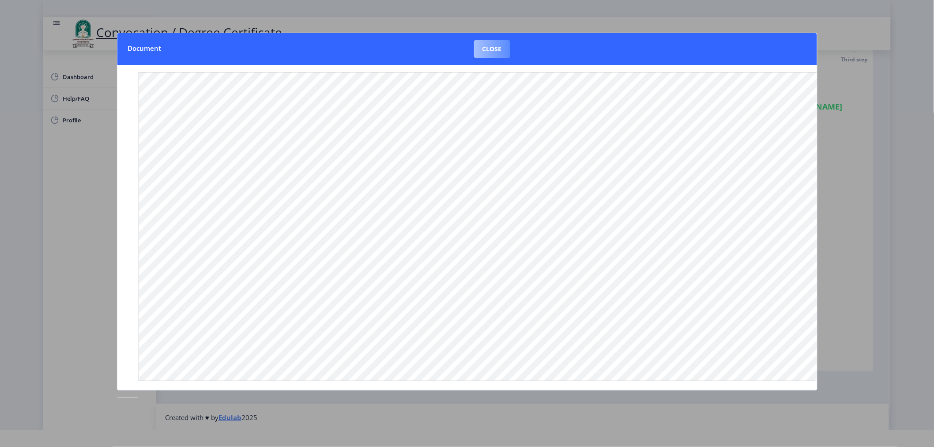
click at [487, 42] on button "Close" at bounding box center [492, 49] width 36 height 18
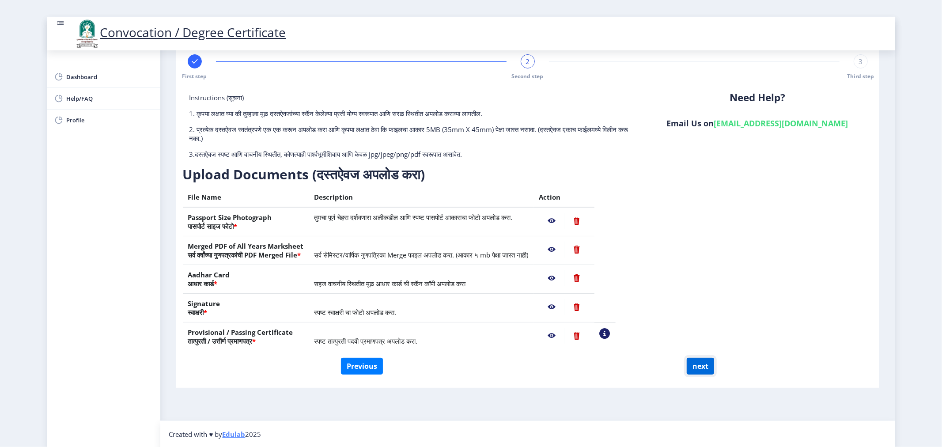
click at [699, 370] on button "next" at bounding box center [700, 366] width 27 height 17
select select
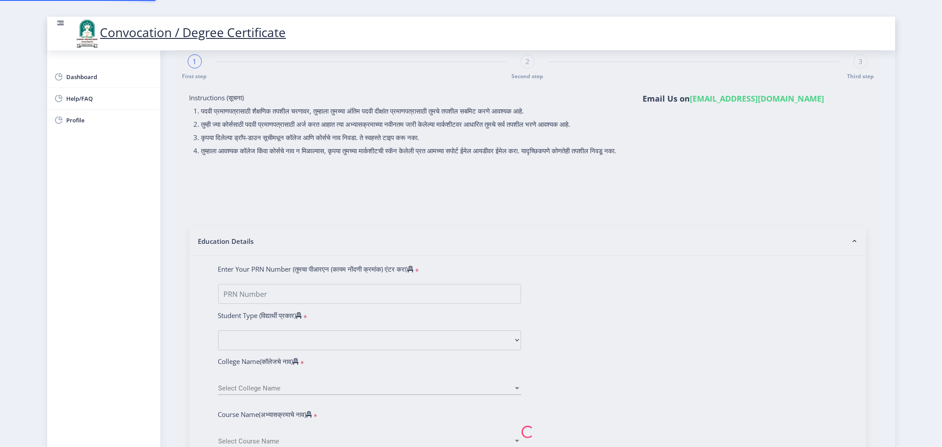
scroll to position [0, 0]
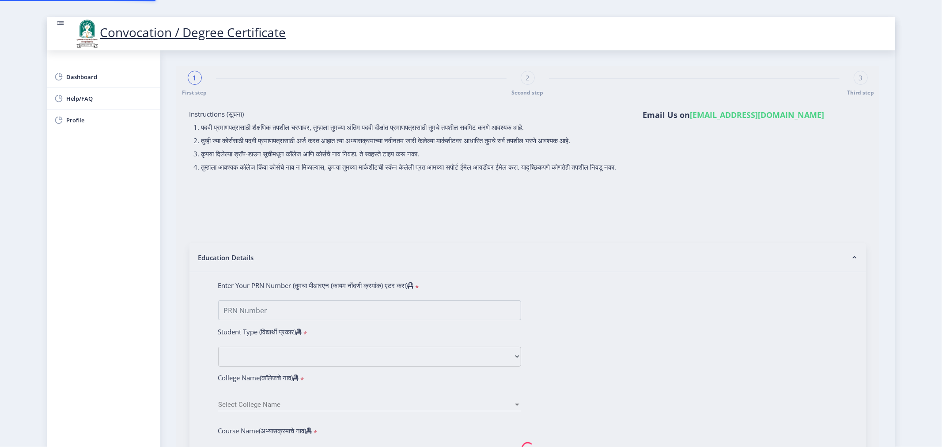
type input "[PERSON_NAME] [PERSON_NAME]"
type input "[PERSON_NAME]"
type input "2018032500206491"
select select "Regular"
select select "2021"
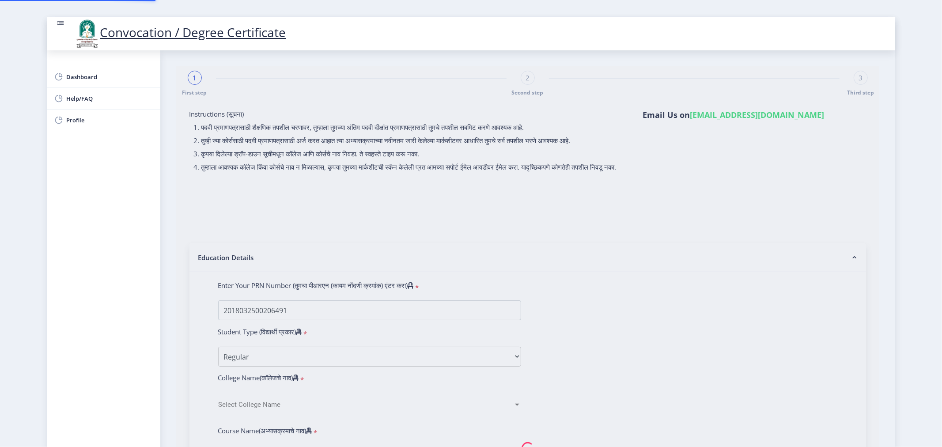
select select "March"
select select "Grade A+"
type input "182049"
select select
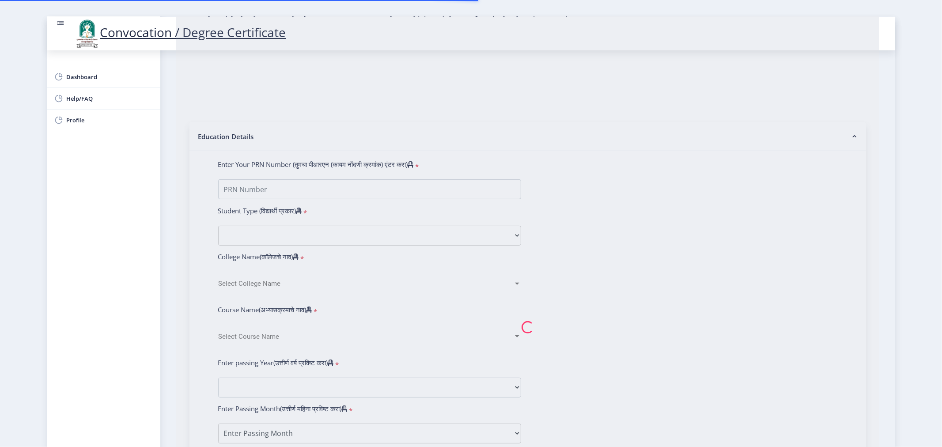
scroll to position [147, 0]
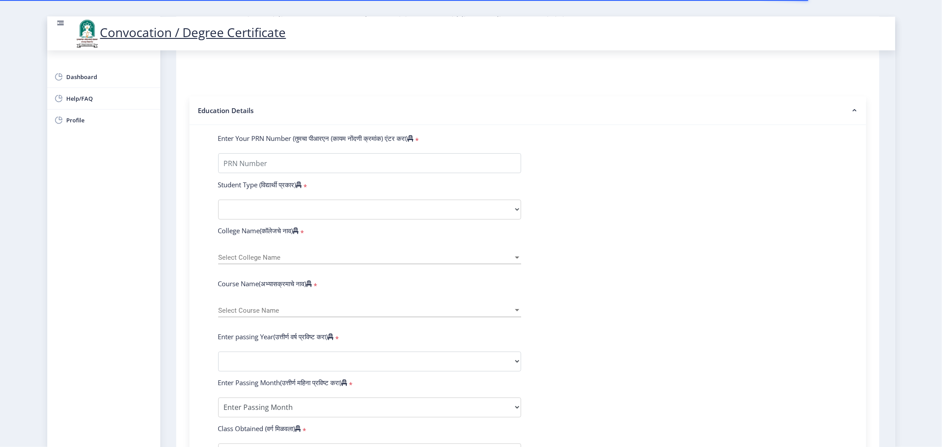
select select
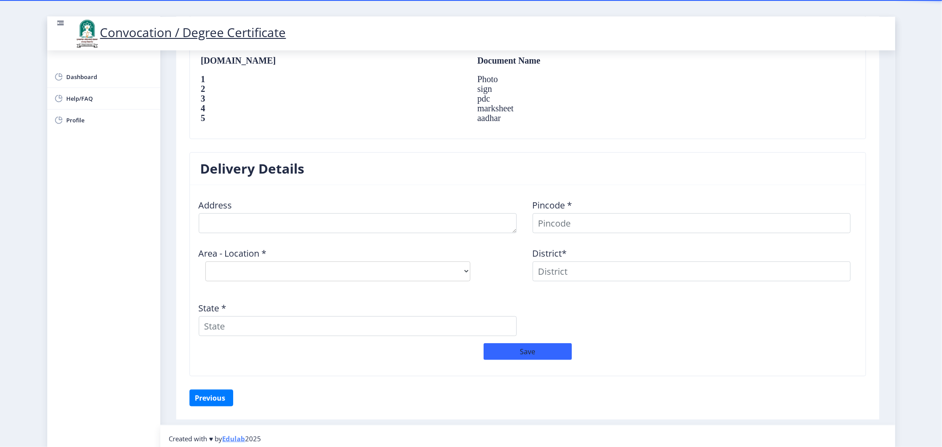
scroll to position [618, 0]
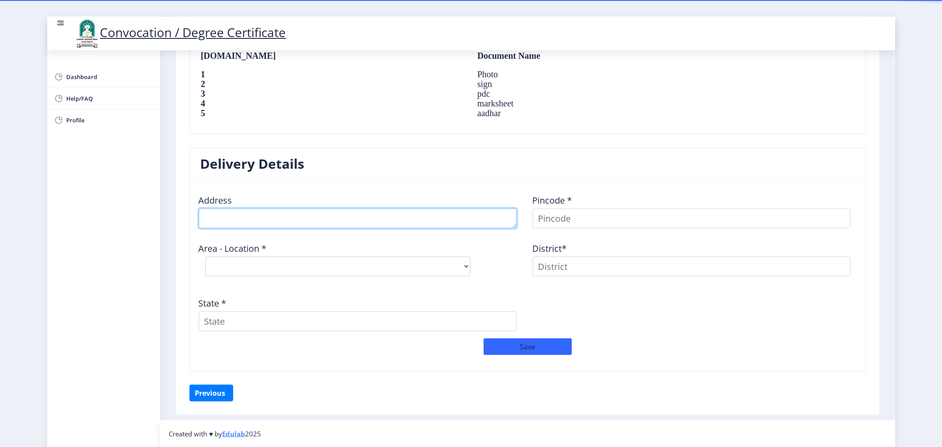
click at [301, 215] on textarea at bounding box center [358, 218] width 318 height 20
type textarea "[PERSON_NAME] Nagar [PERSON_NAME] [PERSON_NAME] Dist [GEOGRAPHIC_DATA]"
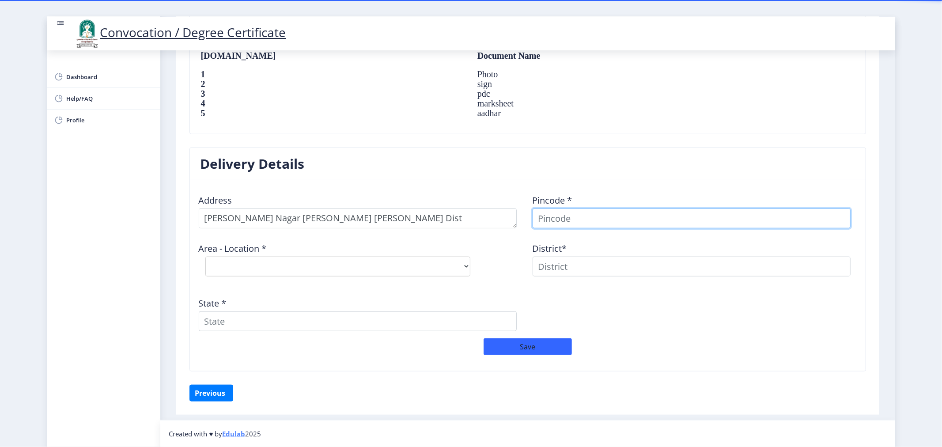
scroll to position [612, 0]
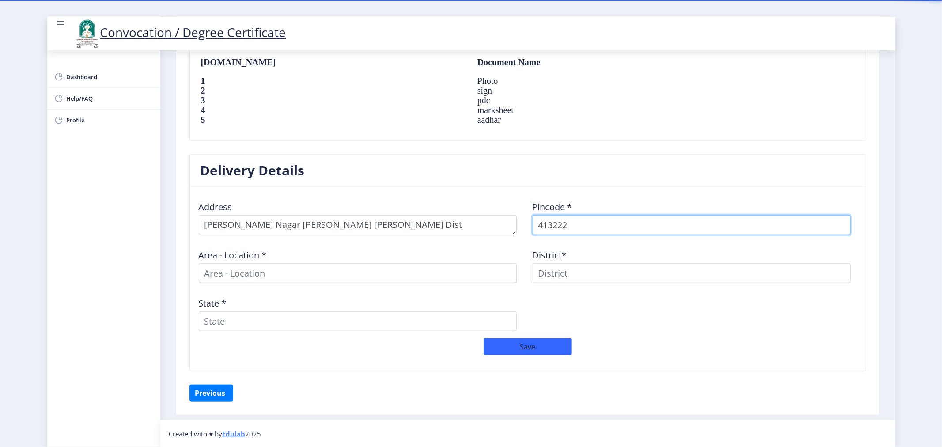
type input "4132223"
select select
click at [563, 232] on input "4132223" at bounding box center [691, 225] width 318 height 20
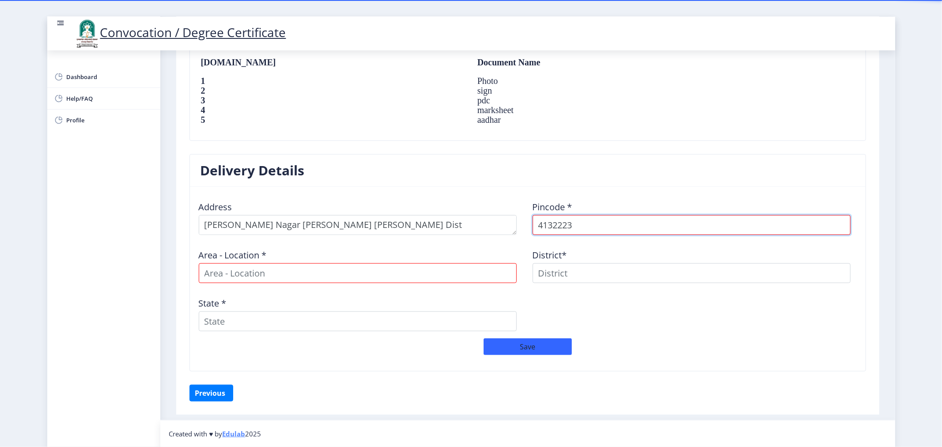
type input "413223"
select select
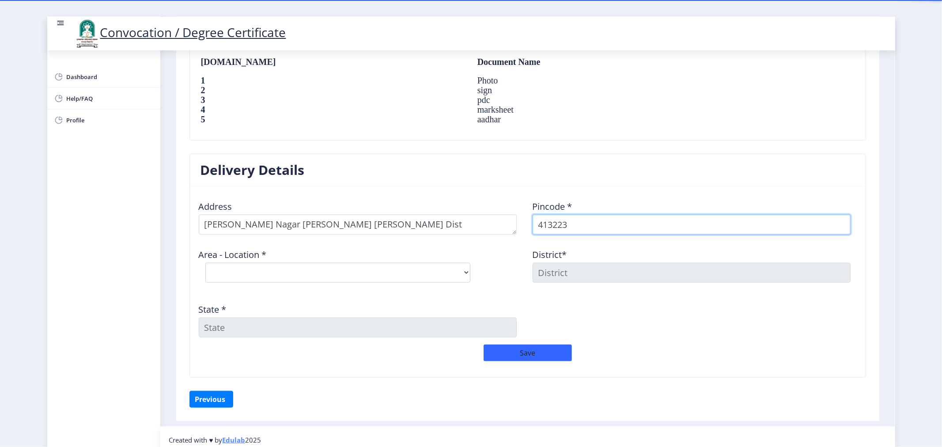
type input "413223"
click at [415, 267] on select "Select Area Location [GEOGRAPHIC_DATA] [PERSON_NAME] S.O Upalwate B.O Wadshivan…" at bounding box center [337, 273] width 265 height 20
select select "2: Object"
click at [205, 263] on select "Select Area Location [GEOGRAPHIC_DATA] [PERSON_NAME] S.O Upalwate B.O Wadshivan…" at bounding box center [337, 273] width 265 height 20
type input "SOLAPUR"
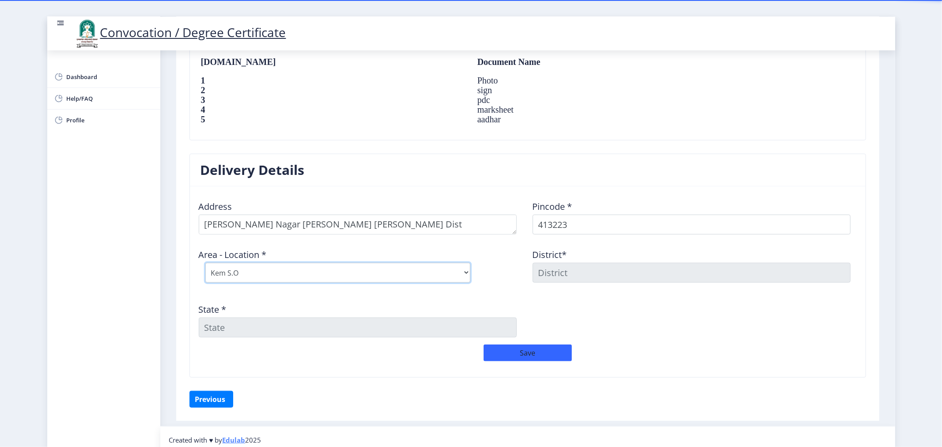
type input "[GEOGRAPHIC_DATA]"
click at [526, 358] on button "Save" at bounding box center [527, 352] width 88 height 17
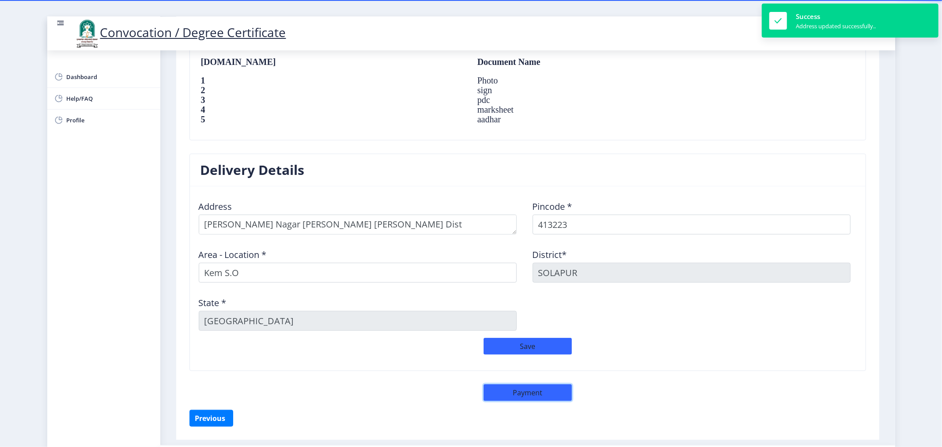
click at [506, 399] on button "Payment" at bounding box center [527, 392] width 88 height 17
select select "sealed"
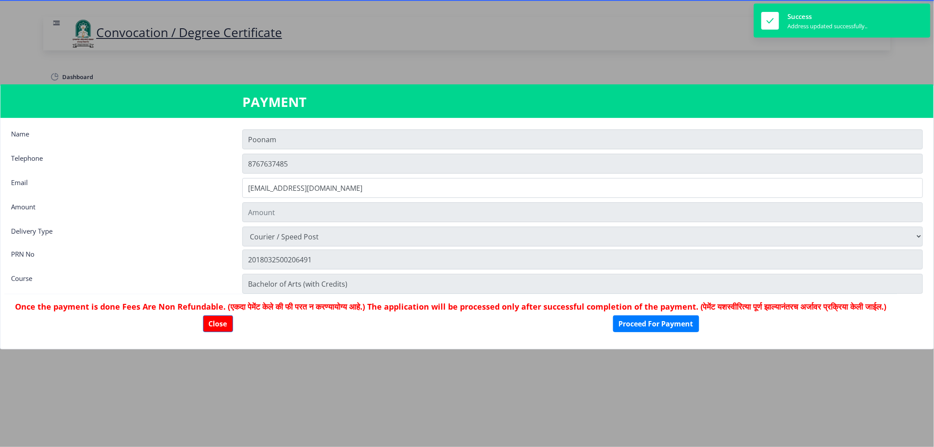
type input "1885"
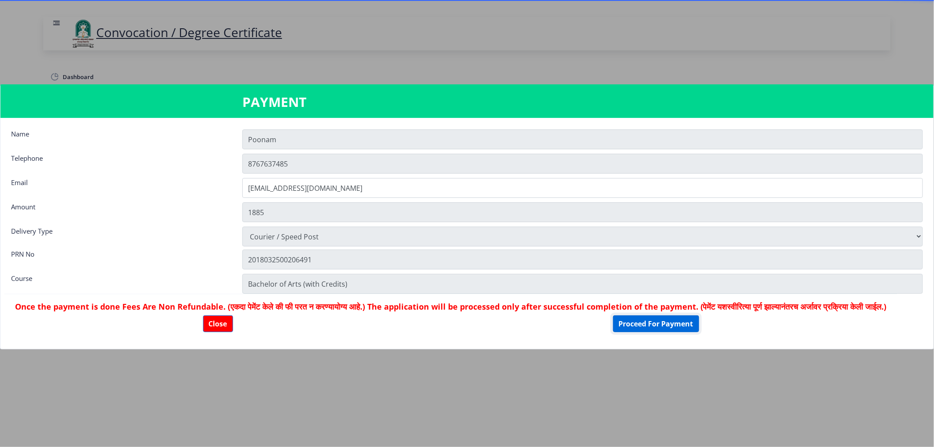
click at [647, 332] on button "Proceed For Payment" at bounding box center [656, 323] width 86 height 17
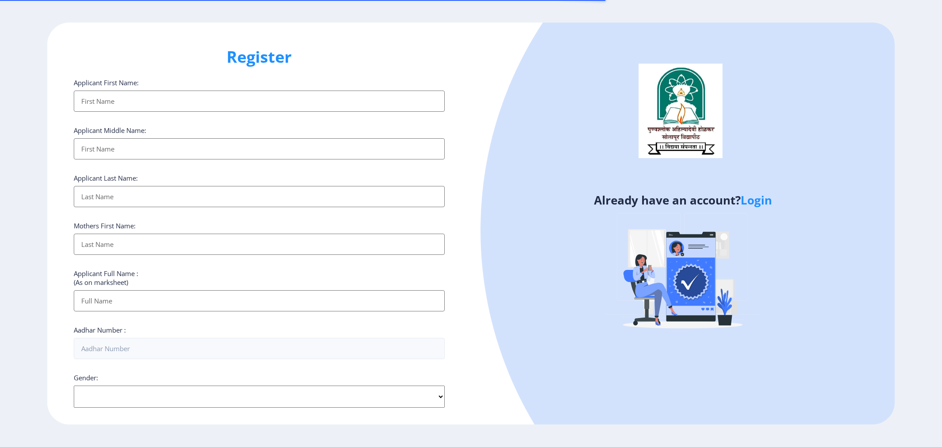
select select
click at [768, 192] on link "Login" at bounding box center [755, 200] width 31 height 16
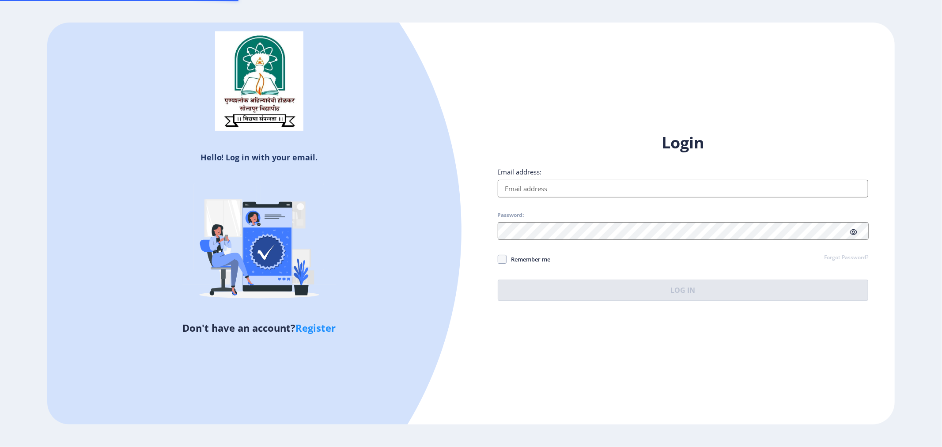
type input "[EMAIL_ADDRESS][DOMAIN_NAME]"
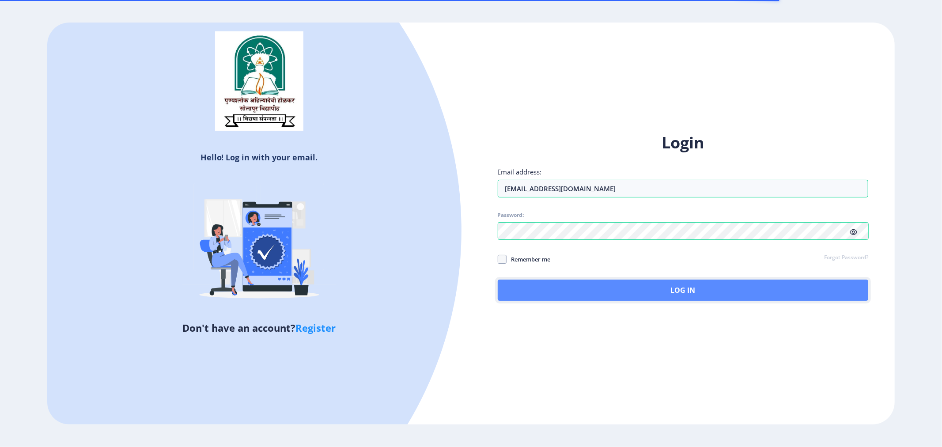
click at [620, 287] on button "Log In" at bounding box center [683, 289] width 371 height 21
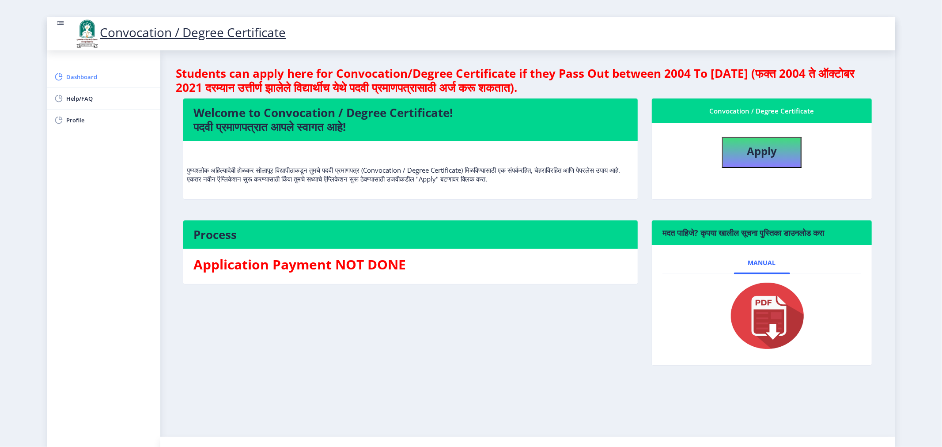
click at [91, 75] on span "Dashboard" at bounding box center [110, 77] width 87 height 11
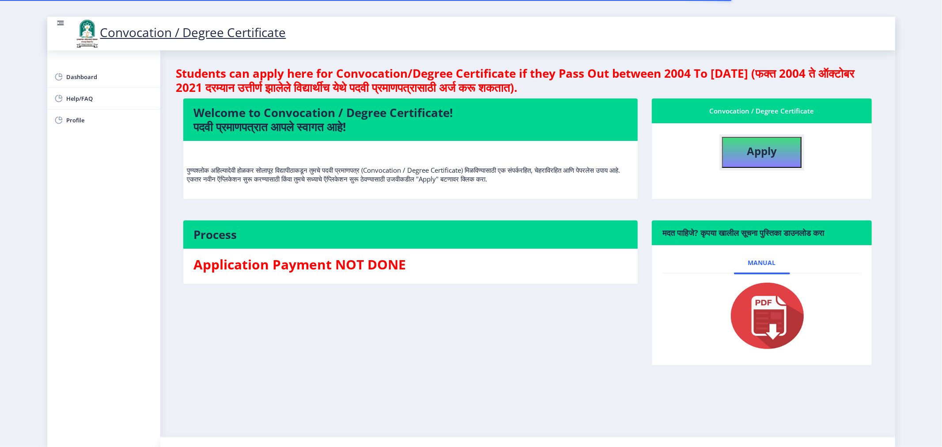
click at [795, 149] on button "Apply" at bounding box center [761, 152] width 79 height 31
select select
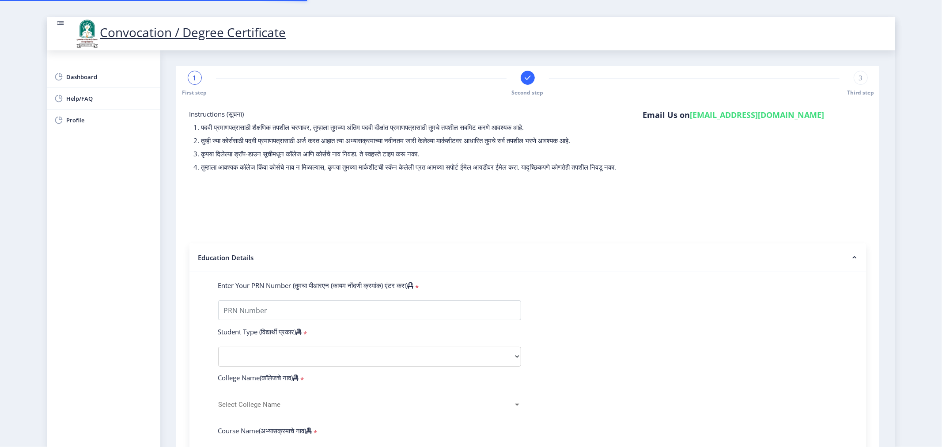
type input "2018032500206491"
select select "Regular"
select select "2021"
select select "March"
select select "Grade A+"
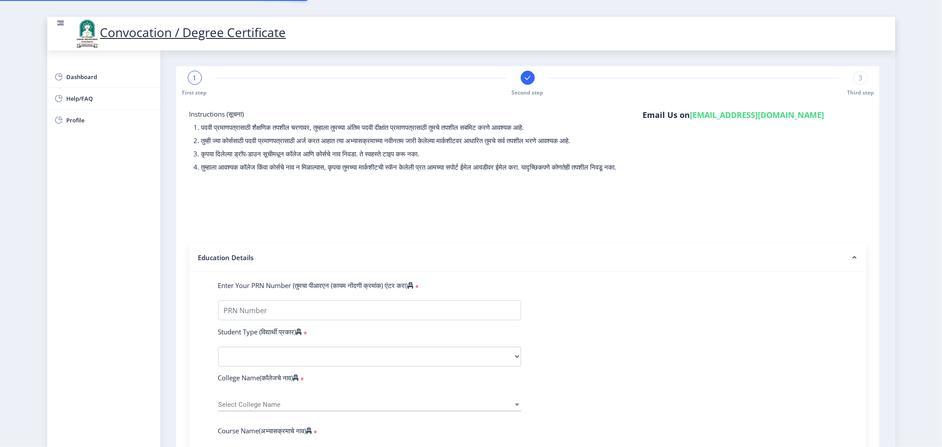
type input "182049"
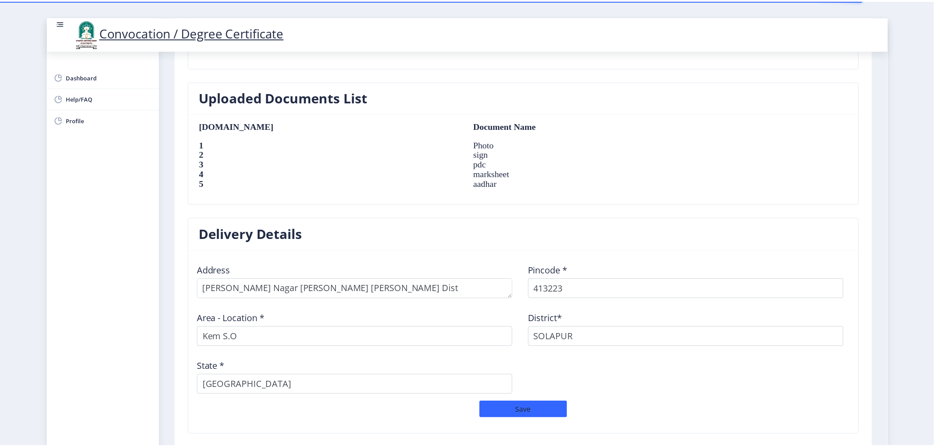
scroll to position [637, 0]
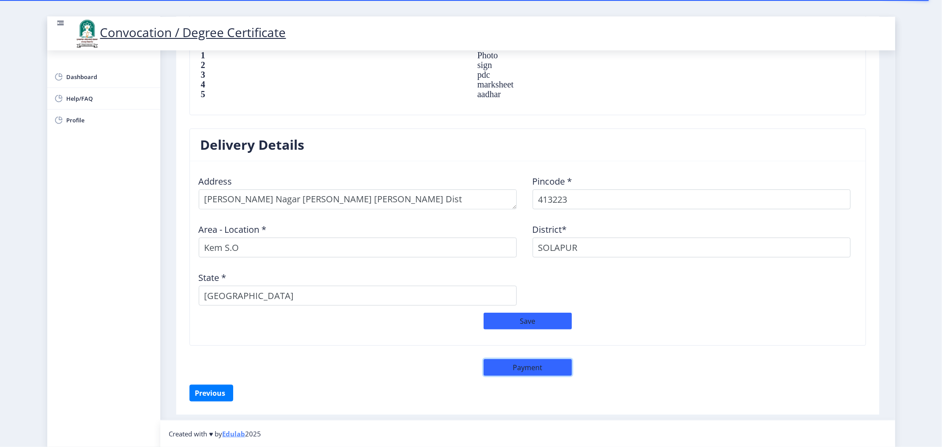
click at [528, 364] on button "Payment" at bounding box center [527, 367] width 88 height 17
select select "sealed"
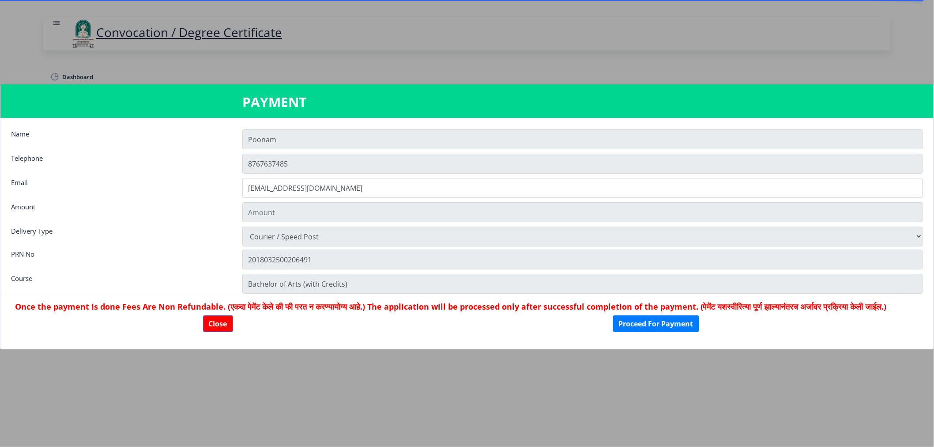
type input "1885"
click at [690, 332] on button "Proceed For Payment" at bounding box center [656, 323] width 86 height 17
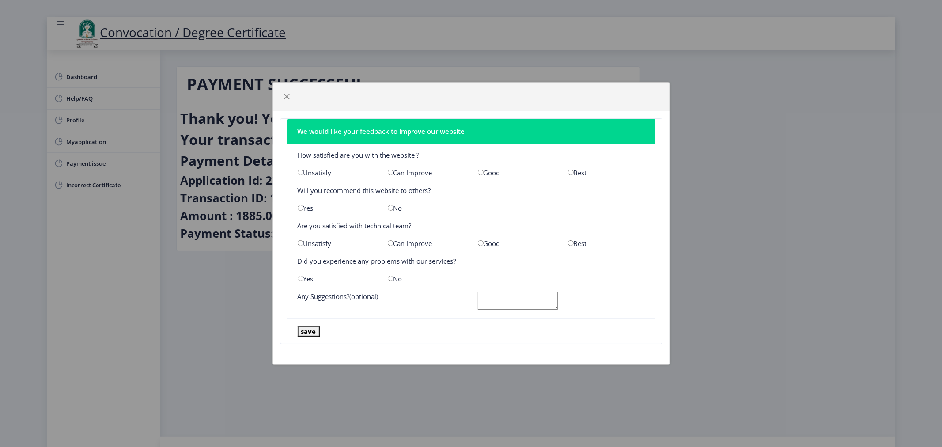
click at [480, 173] on input "radio" at bounding box center [481, 173] width 6 height 6
radio input "true"
click at [299, 208] on input "radio" at bounding box center [301, 208] width 6 height 6
radio input "true"
click at [478, 242] on input "radio" at bounding box center [481, 243] width 6 height 6
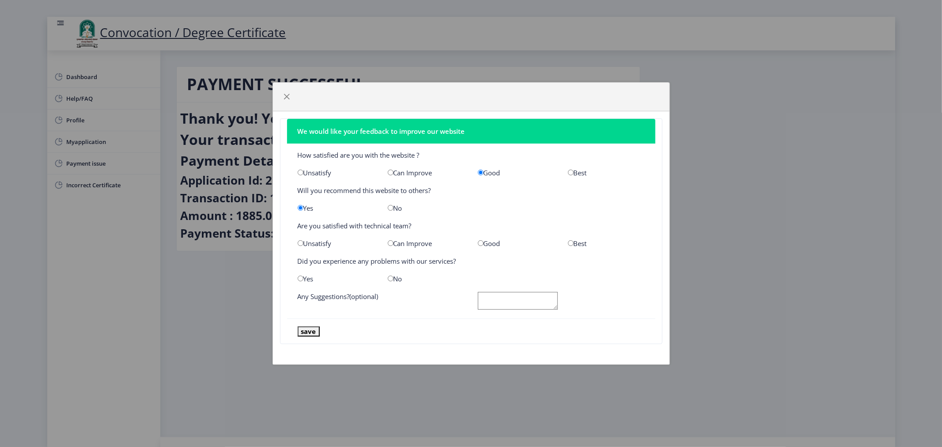
radio input "true"
click at [389, 277] on input "radio" at bounding box center [391, 279] width 6 height 6
radio input "true"
click at [311, 330] on button "save" at bounding box center [309, 331] width 22 height 10
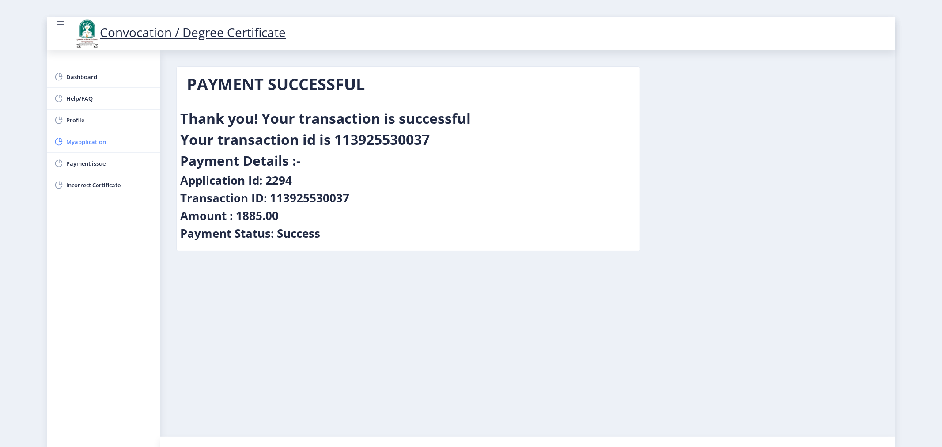
click at [108, 145] on span "Myapplication" at bounding box center [110, 141] width 87 height 11
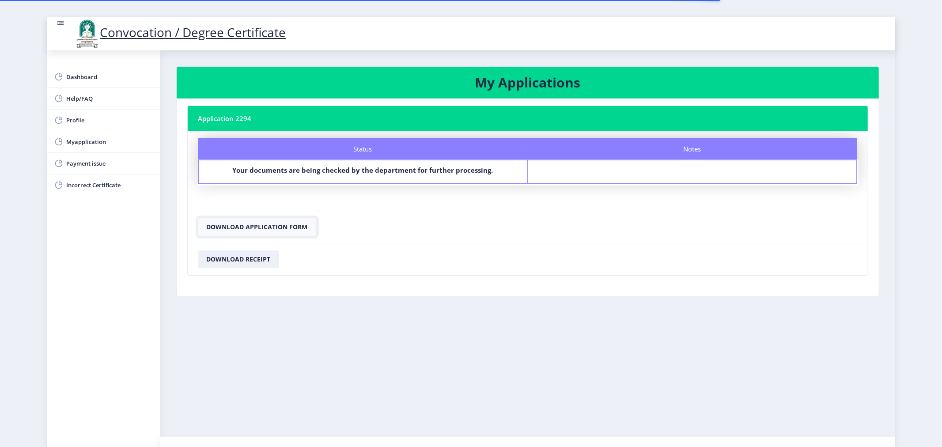
click at [277, 228] on button "Download Application Form" at bounding box center [257, 227] width 118 height 18
click at [257, 260] on button "Download Receipt" at bounding box center [238, 259] width 81 height 18
